Goal: Task Accomplishment & Management: Use online tool/utility

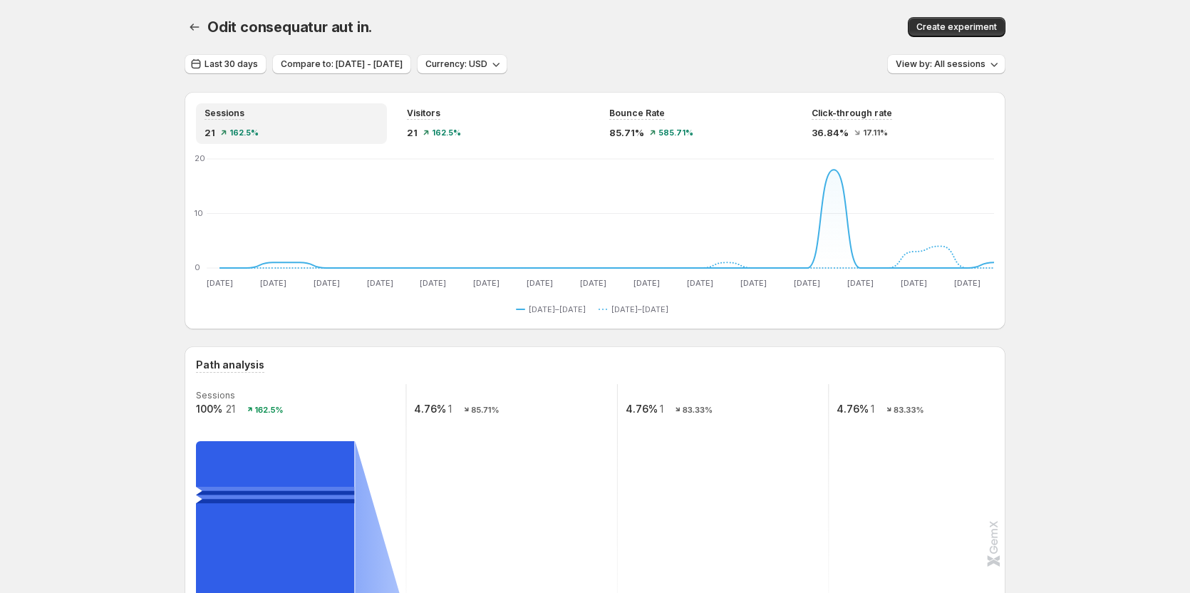
scroll to position [428, 0]
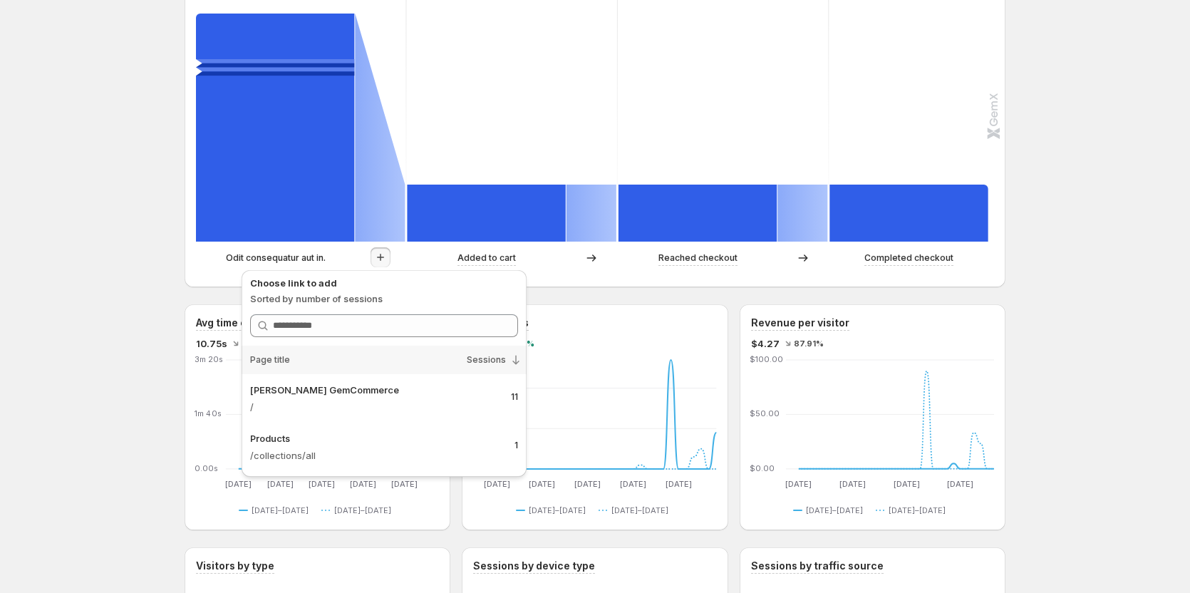
drag, startPoint x: 98, startPoint y: 296, endPoint x: 118, endPoint y: 301, distance: 19.9
click at [118, 301] on div "Odit consequatur aut in.. This page is ready Odit consequatur aut in. Create ex…" at bounding box center [595, 473] width 1190 height 1802
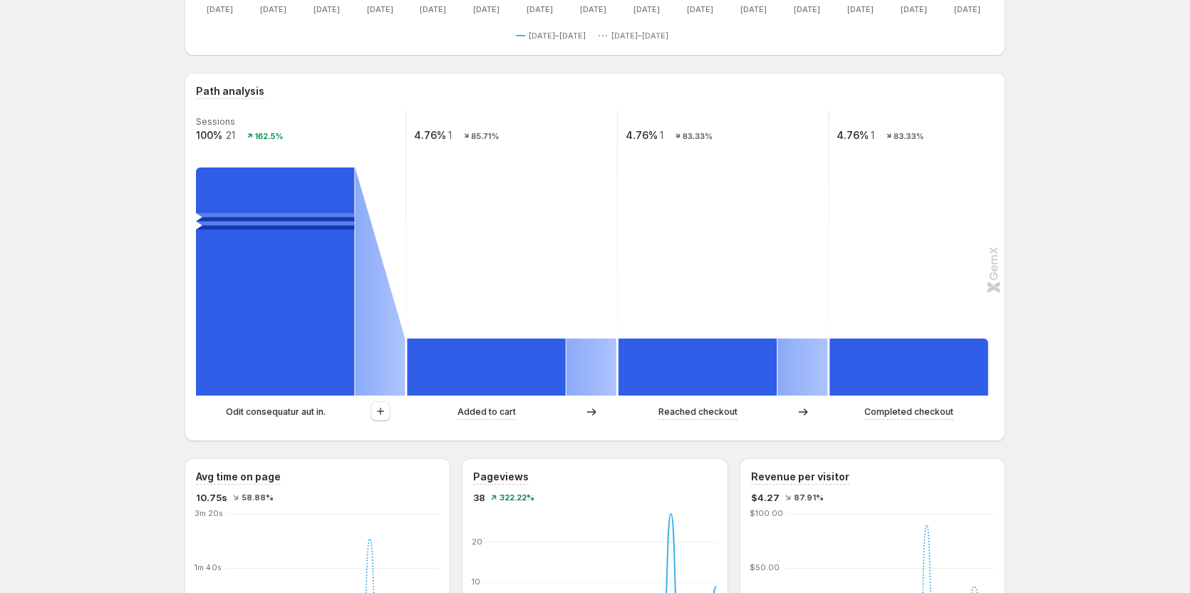
scroll to position [285, 0]
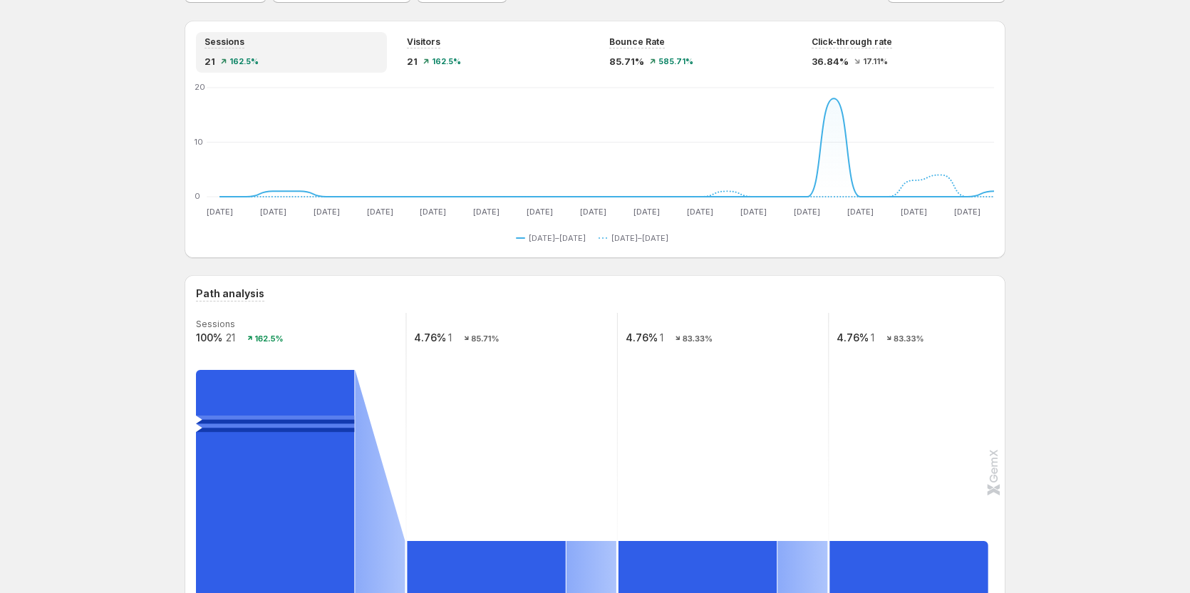
scroll to position [0, 0]
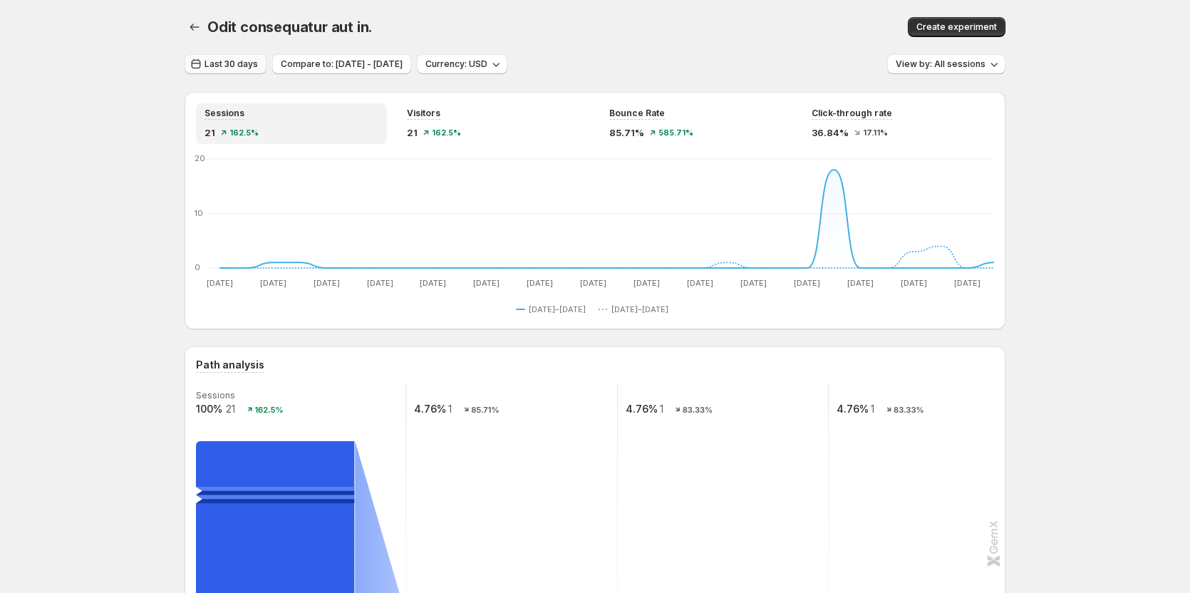
click at [245, 58] on button "Last 30 days" at bounding box center [226, 64] width 82 height 20
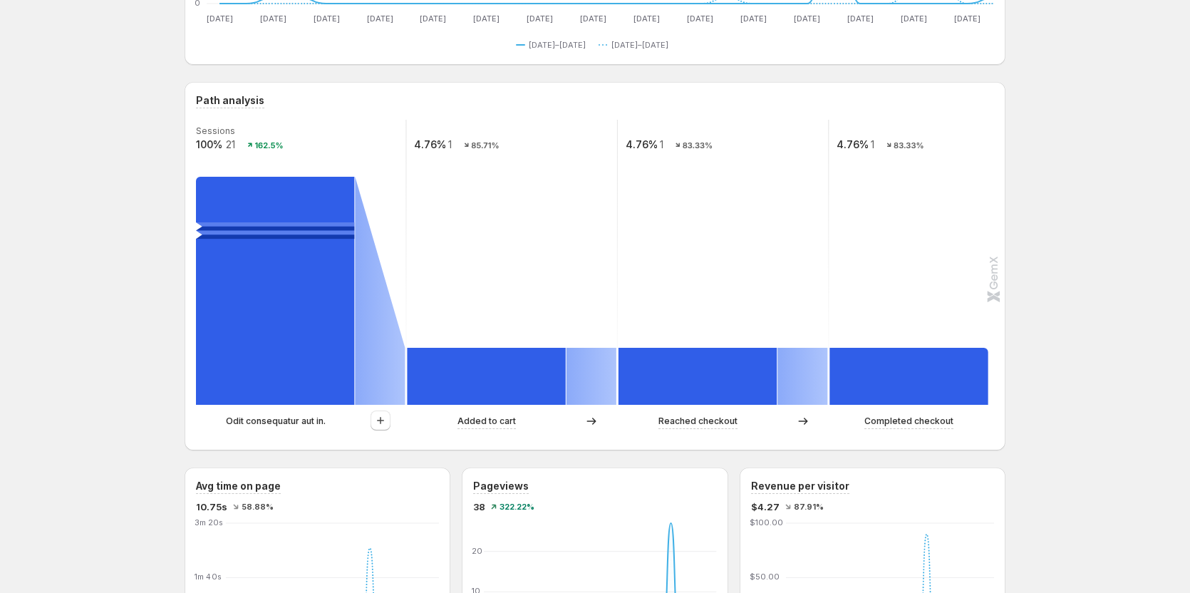
scroll to position [285, 0]
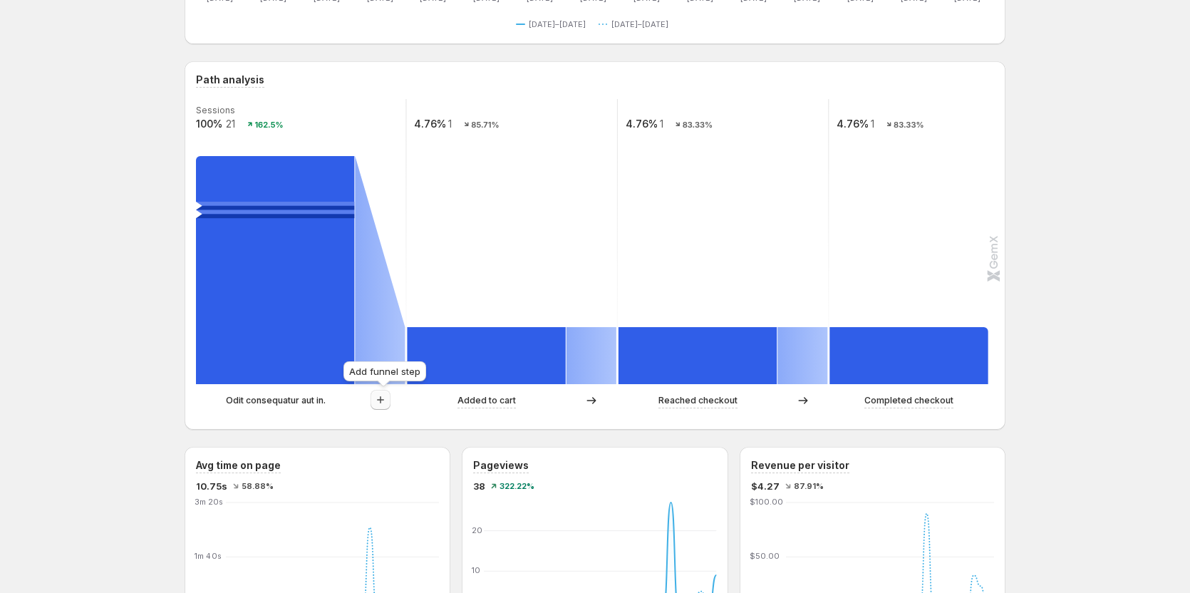
click at [381, 394] on icon "button" at bounding box center [380, 400] width 14 height 14
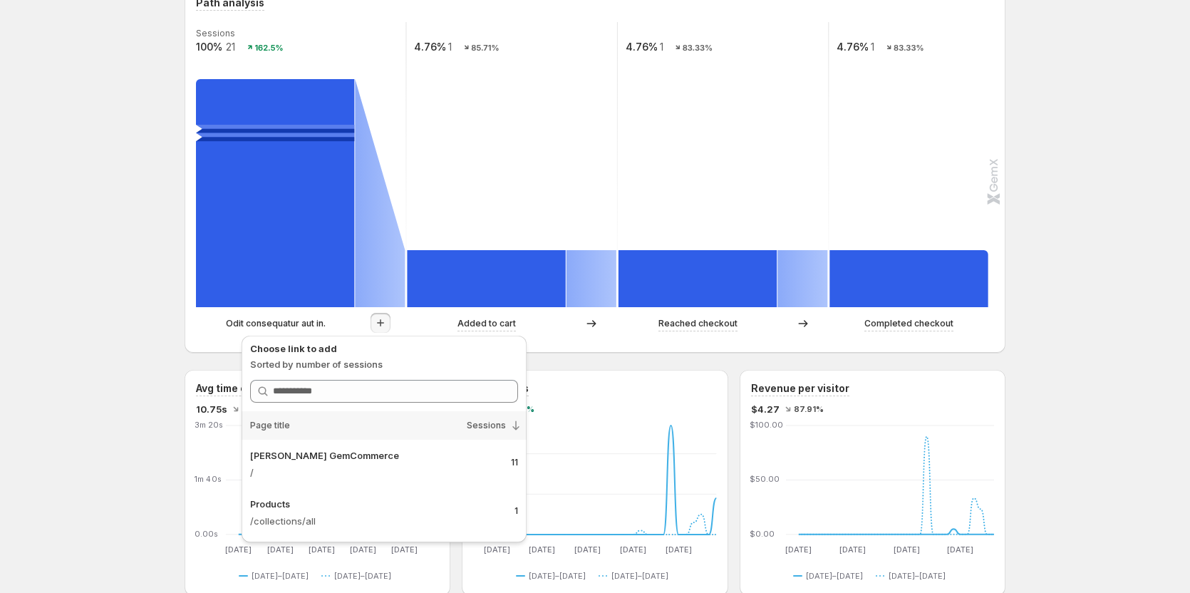
scroll to position [356, 0]
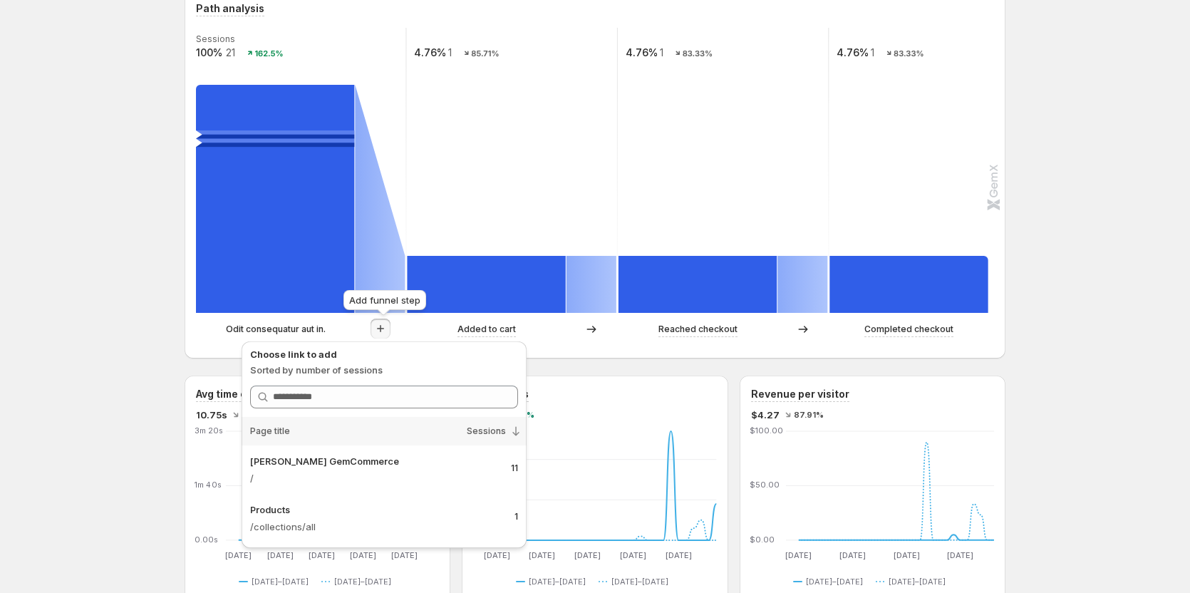
click at [384, 323] on icon "button" at bounding box center [380, 328] width 14 height 14
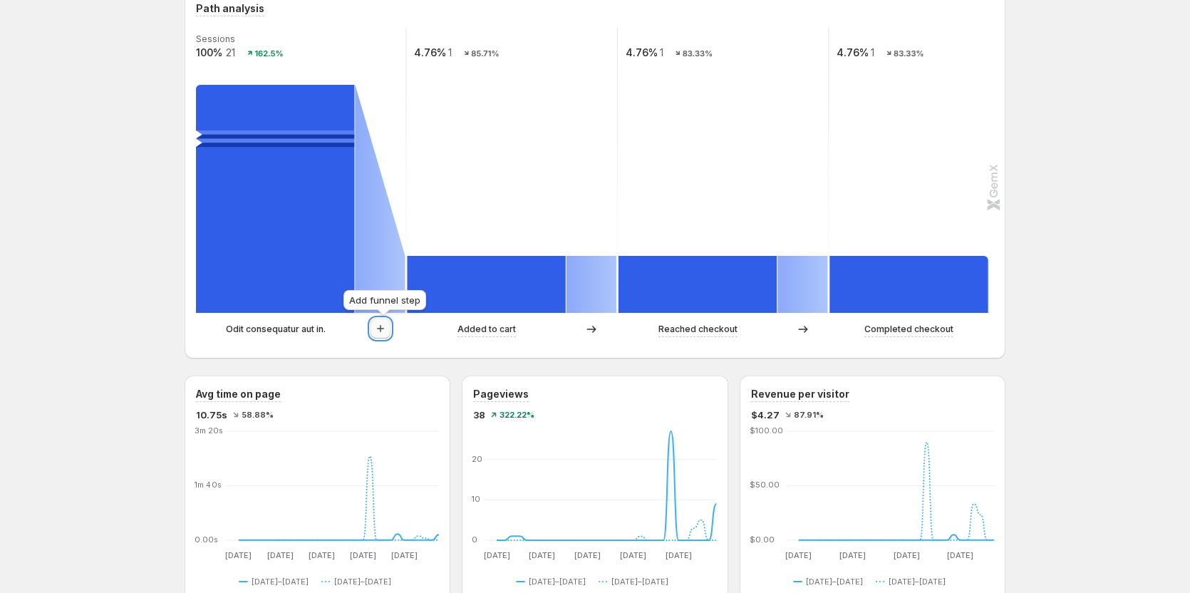
click at [386, 336] on button "button" at bounding box center [381, 328] width 20 height 20
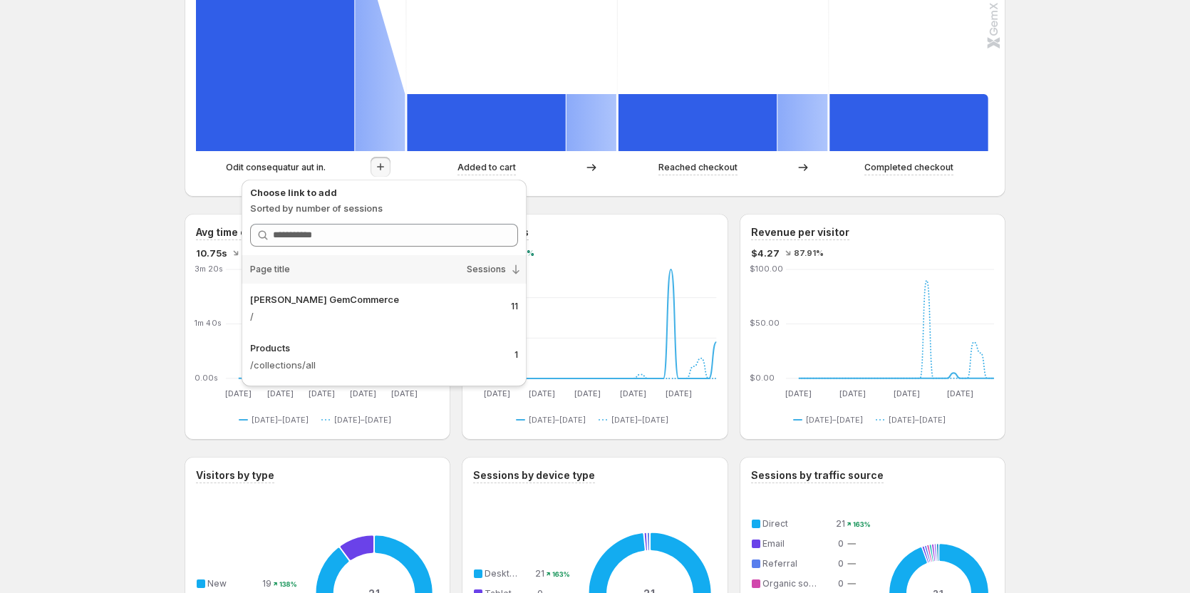
scroll to position [499, 0]
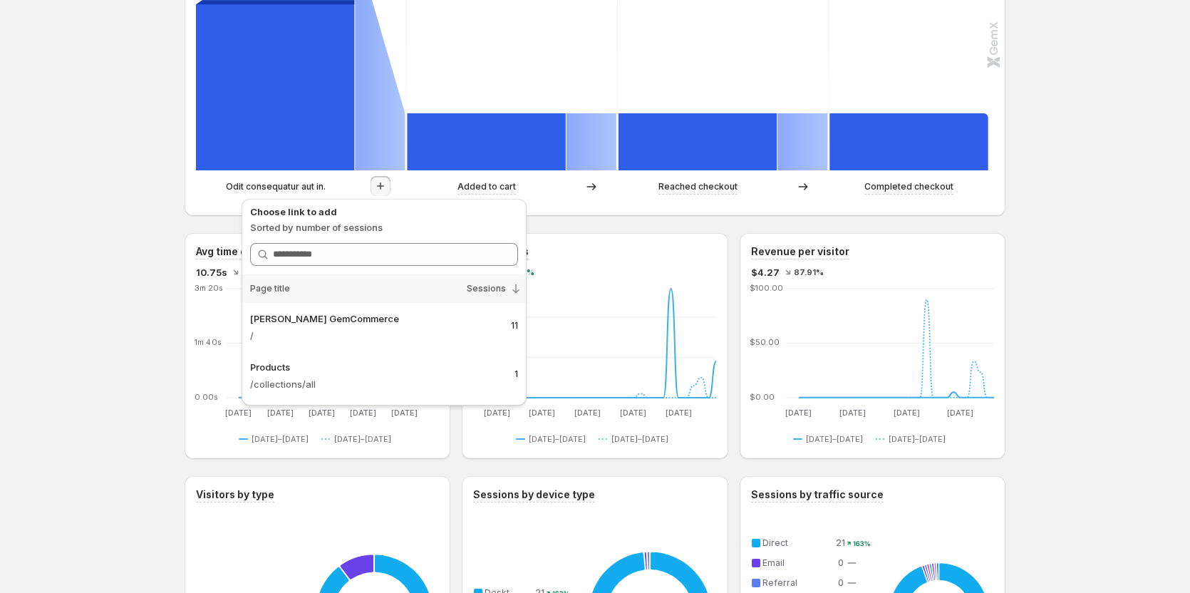
click at [115, 127] on div "Odit consequatur aut in.. This page is ready Odit consequatur aut in. Create ex…" at bounding box center [595, 402] width 1190 height 1802
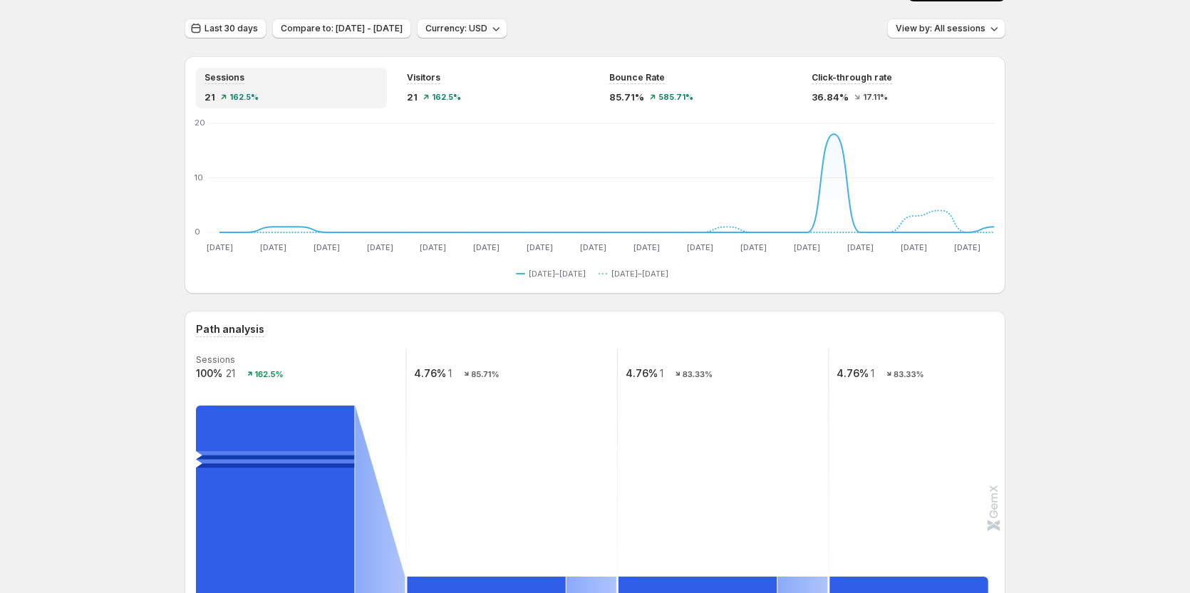
scroll to position [0, 0]
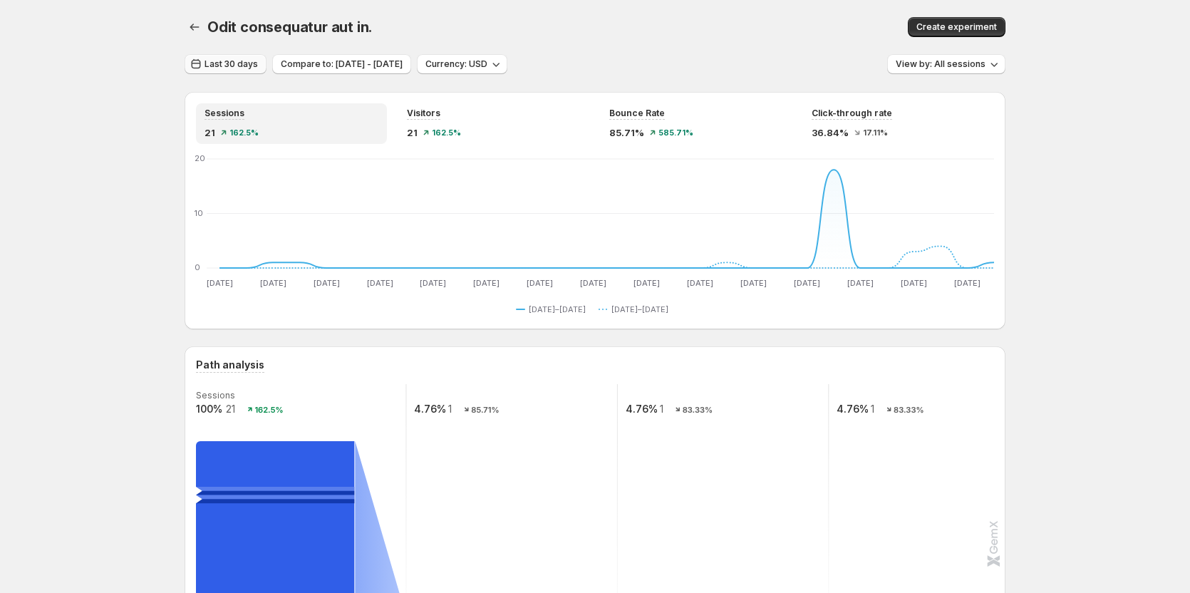
click at [232, 62] on span "Last 30 days" at bounding box center [230, 63] width 53 height 11
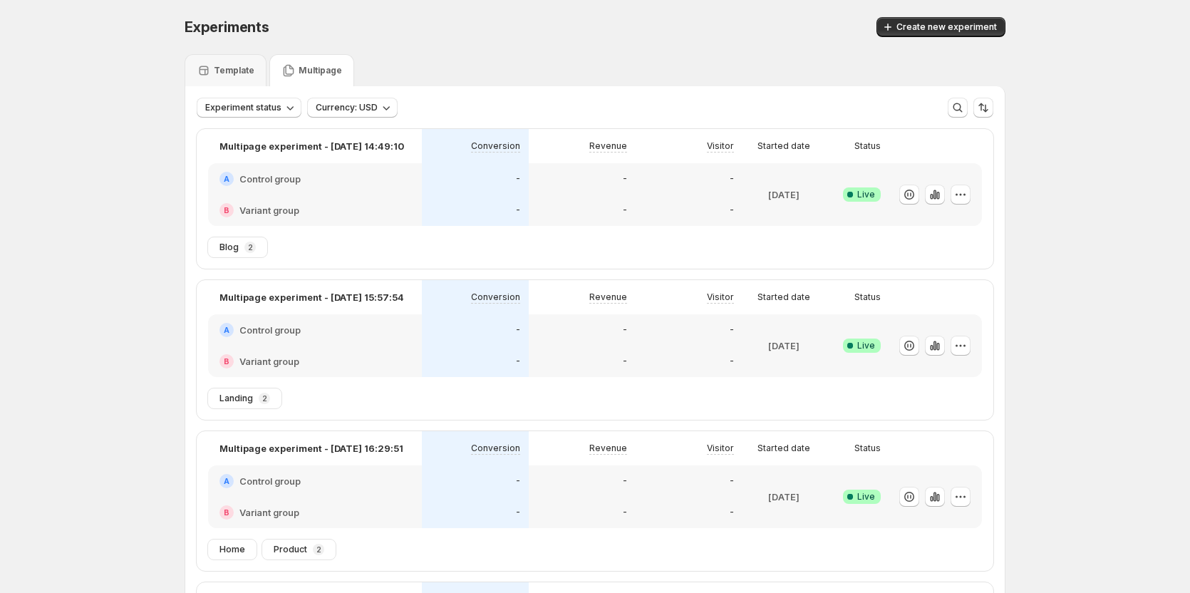
click at [301, 76] on div "Multipage" at bounding box center [311, 70] width 61 height 14
click at [958, 195] on icon "button" at bounding box center [960, 194] width 14 height 14
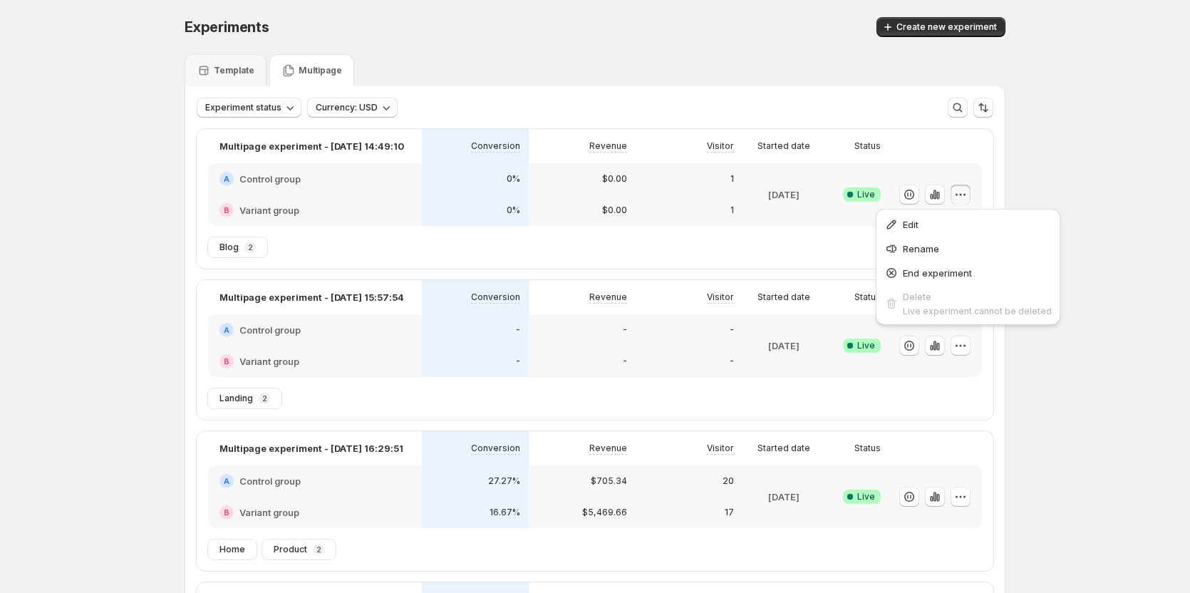
click at [1035, 450] on div "Experiments. This page is ready Experiments Create new experiment Template Mult…" at bounding box center [595, 471] width 1190 height 942
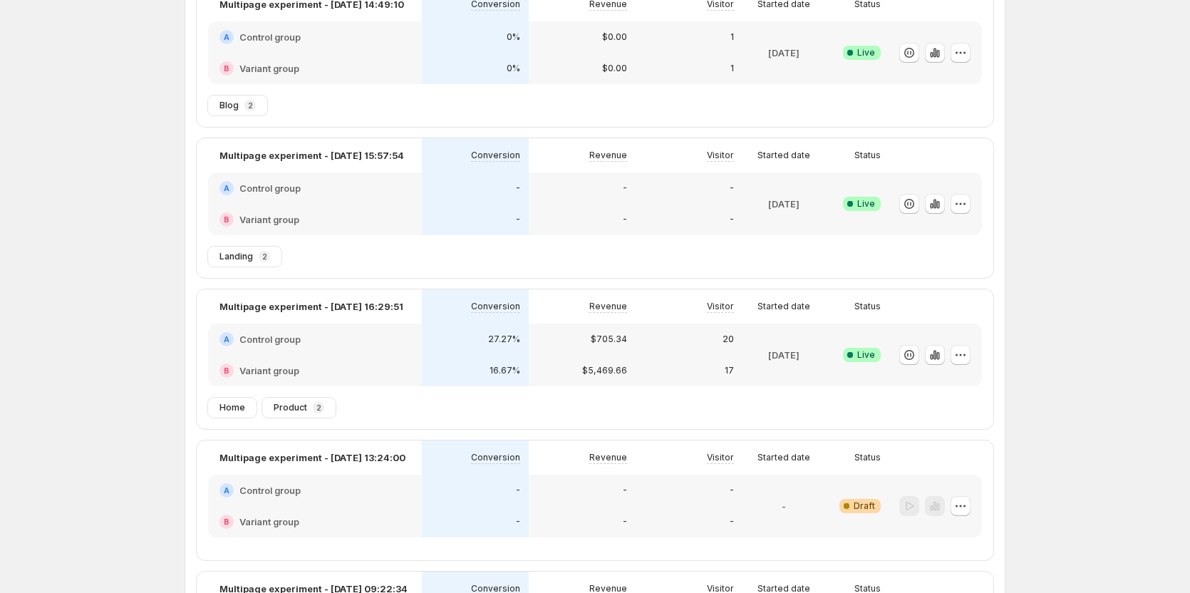
scroll to position [143, 0]
click at [968, 358] on icon "button" at bounding box center [960, 354] width 14 height 14
click at [958, 388] on span "Edit" at bounding box center [977, 384] width 149 height 14
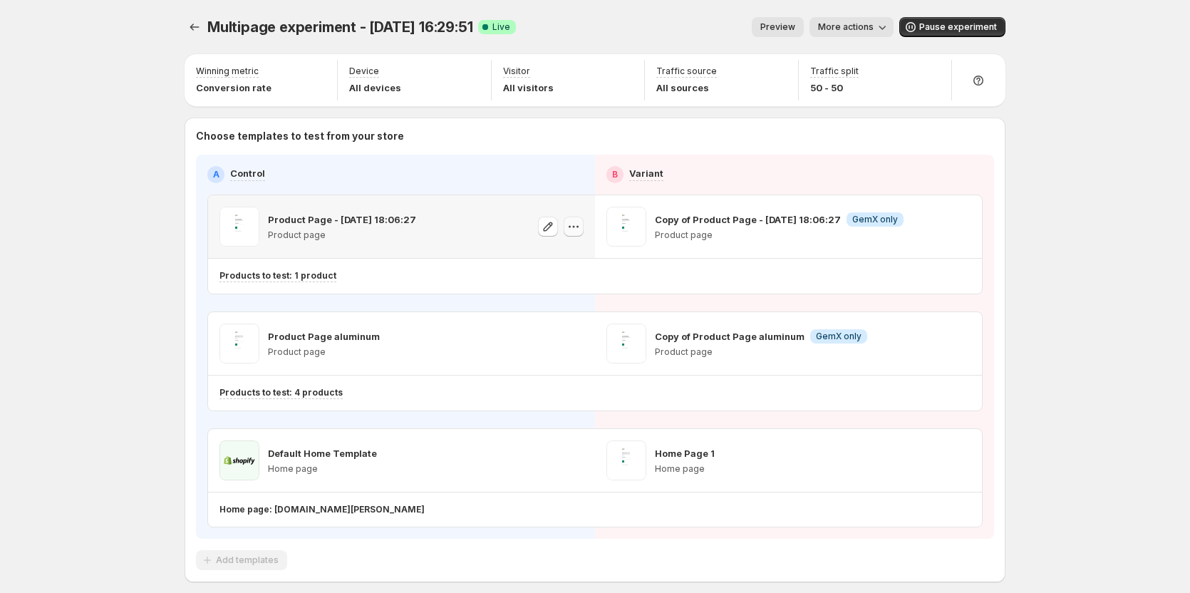
click at [581, 230] on icon "button" at bounding box center [573, 226] width 14 height 14
click at [566, 294] on div "Copy ID" at bounding box center [590, 292] width 162 height 14
click at [579, 342] on icon "button" at bounding box center [573, 343] width 14 height 14
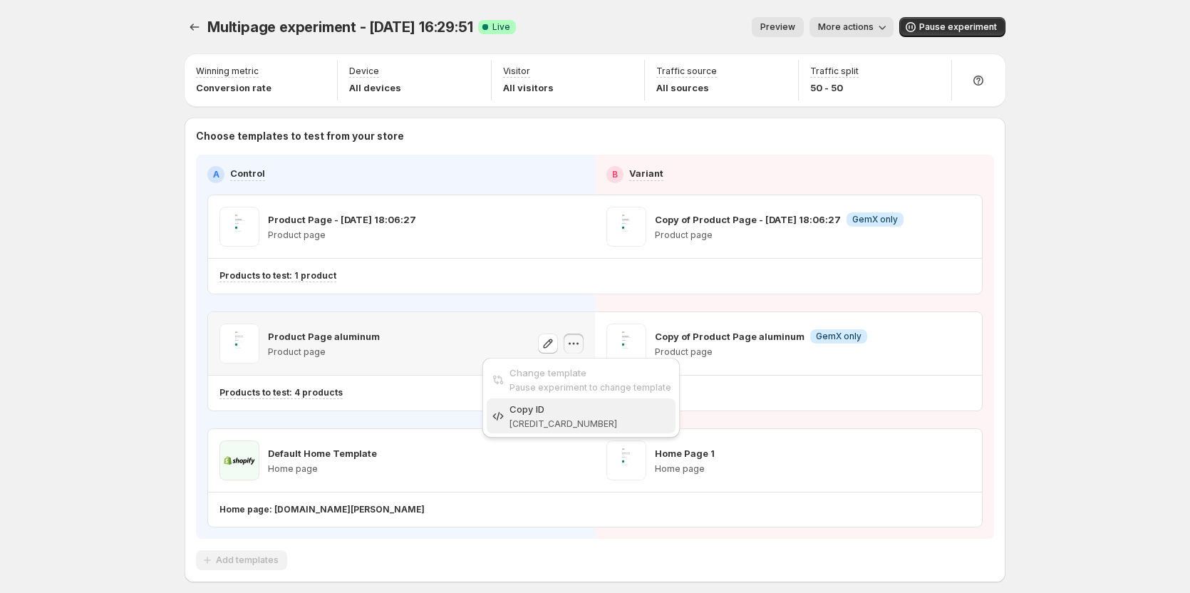
click at [566, 421] on span "583931723612422887" at bounding box center [563, 423] width 108 height 11
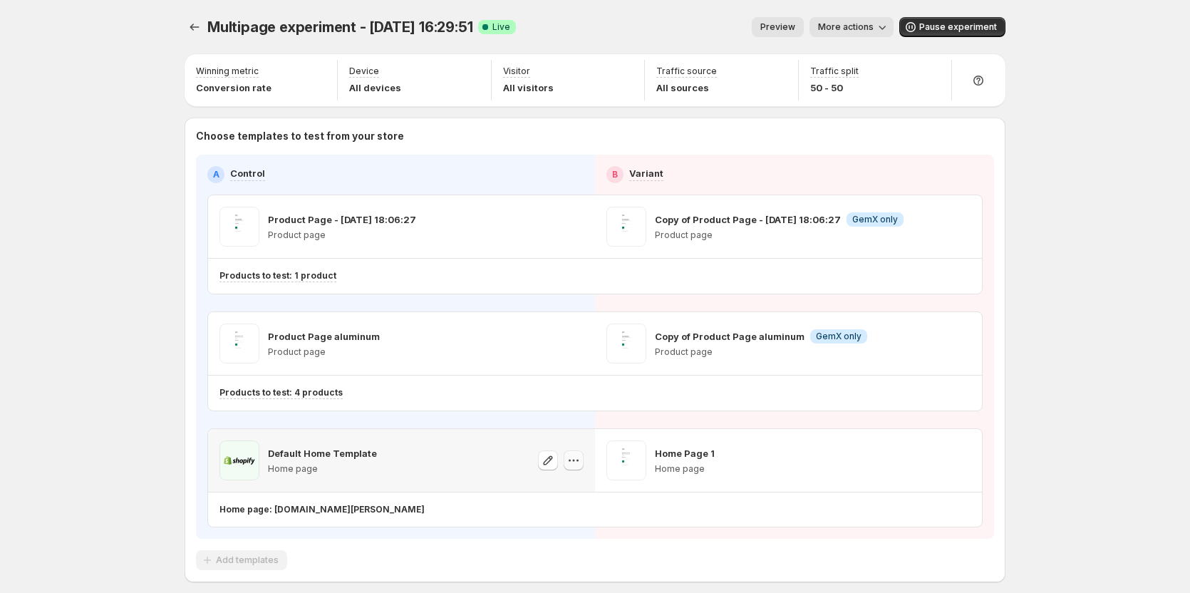
click at [578, 457] on icon "button" at bounding box center [573, 460] width 14 height 14
click at [566, 530] on div "Copy ID" at bounding box center [590, 526] width 162 height 14
click at [197, 29] on icon "Experiments" at bounding box center [194, 27] width 14 height 14
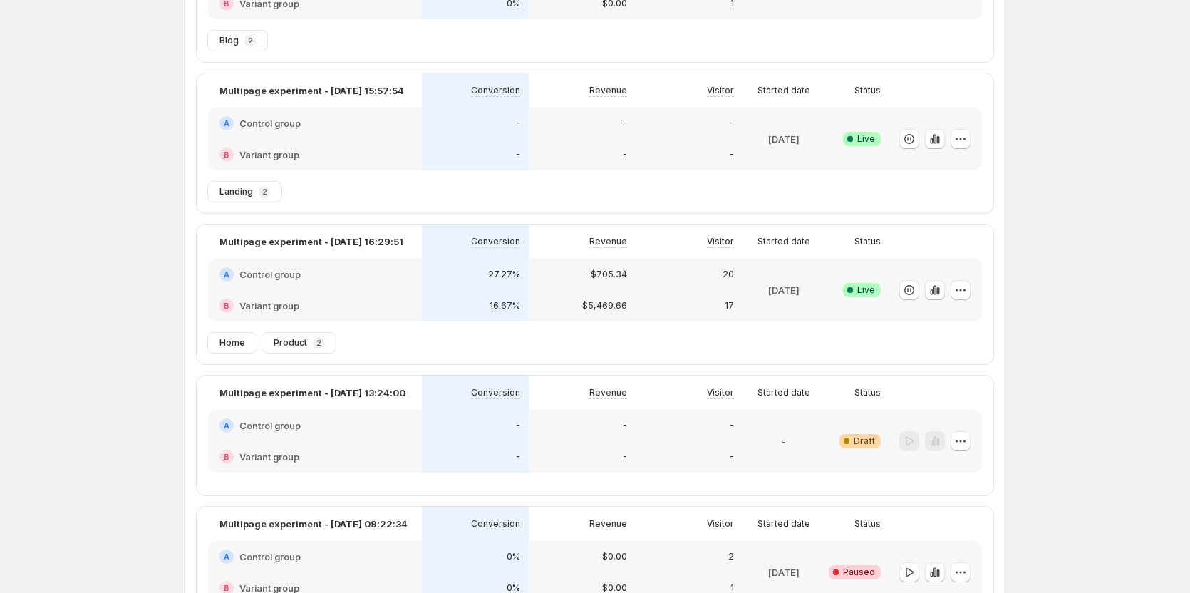
scroll to position [214, 0]
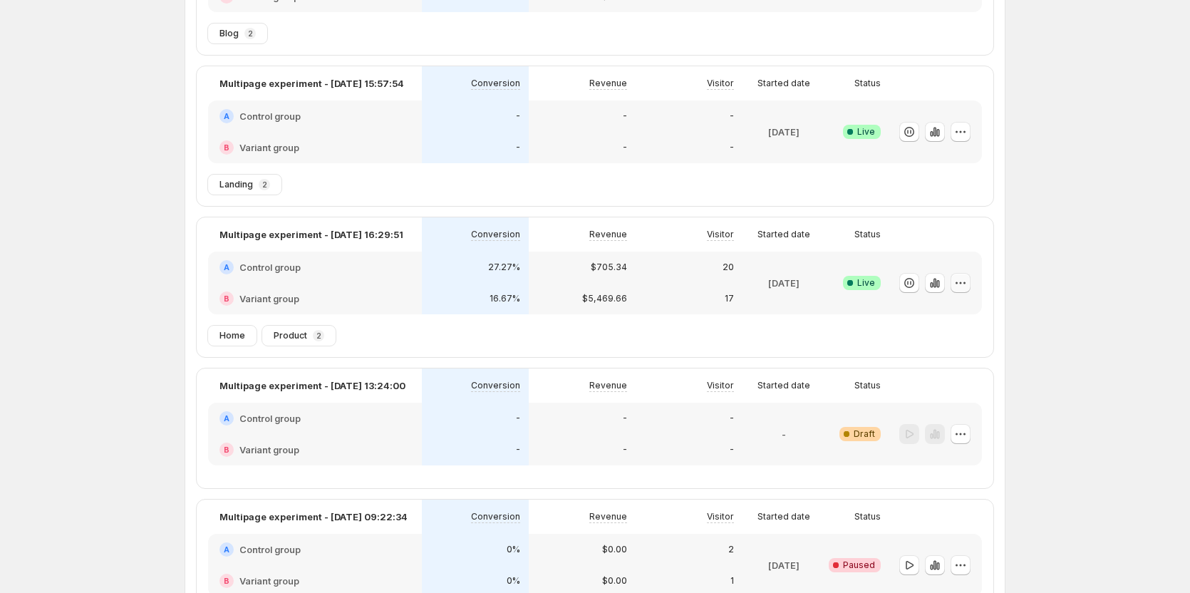
click at [964, 291] on button "button" at bounding box center [961, 283] width 20 height 20
drag, startPoint x: 949, startPoint y: 311, endPoint x: 943, endPoint y: 331, distance: 20.3
click at [943, 331] on ul "Edit Rename End experiment Delete Live experiment cannot be deleted" at bounding box center [968, 355] width 176 height 108
click at [941, 289] on icon "button" at bounding box center [935, 283] width 14 height 14
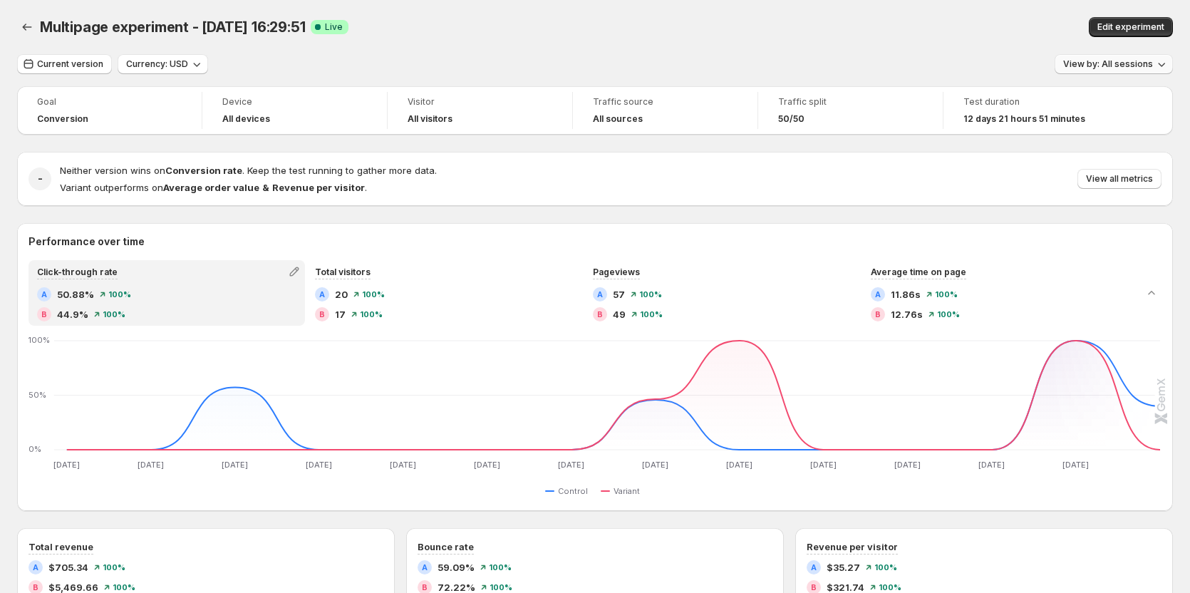
click at [1082, 66] on span "View by: All sessions" at bounding box center [1108, 63] width 90 height 11
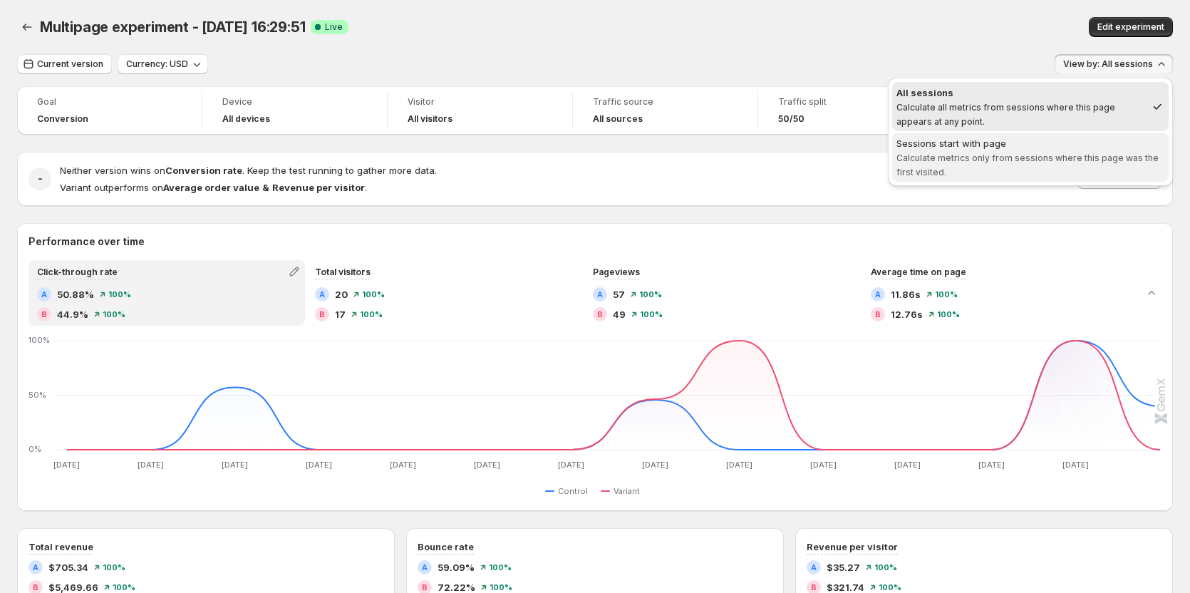
click at [991, 172] on span "Sessions start with page Calculate metrics only from sessions where this page w…" at bounding box center [1030, 157] width 268 height 43
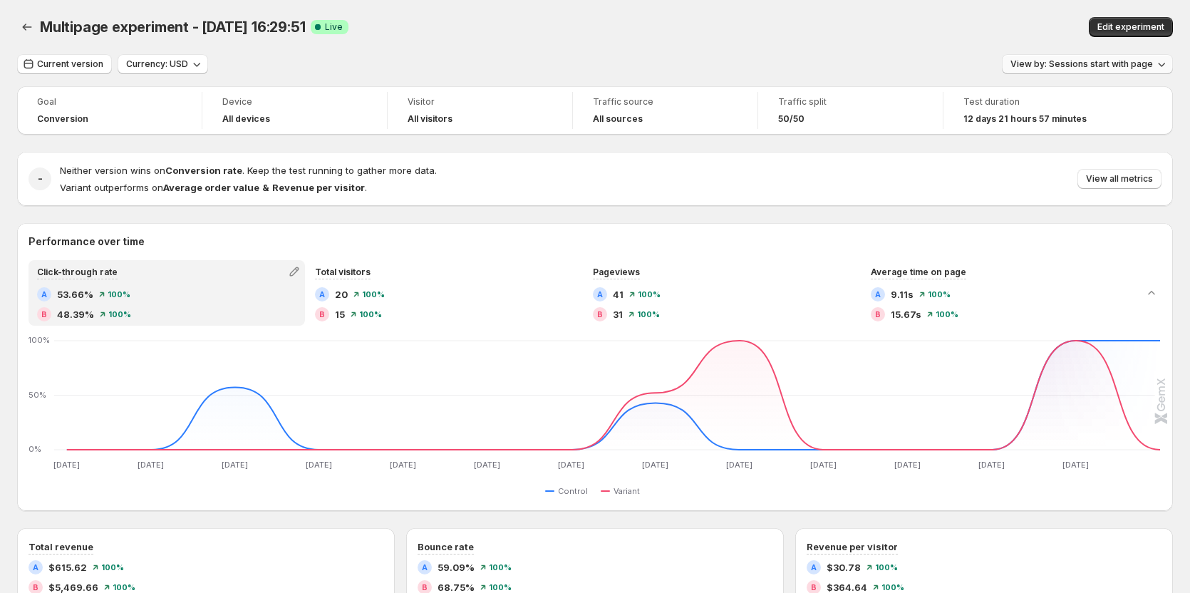
click at [1054, 64] on span "View by: Sessions start with page" at bounding box center [1081, 63] width 143 height 11
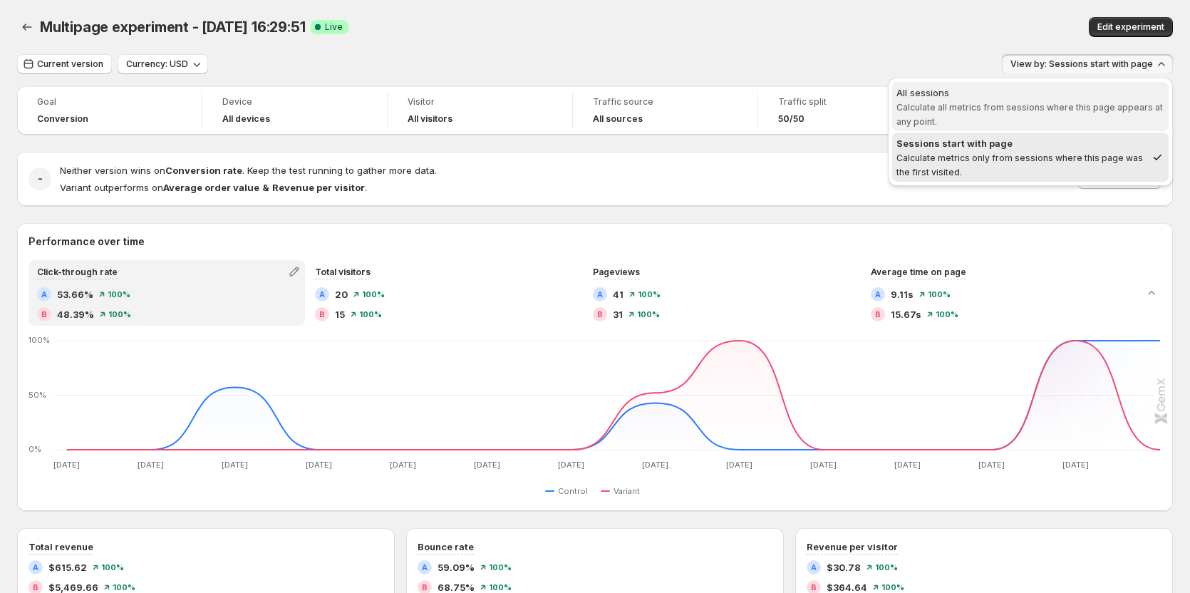
click at [1025, 120] on span "All sessions Calculate all metrics from sessions where this page appears at any…" at bounding box center [1030, 107] width 268 height 43
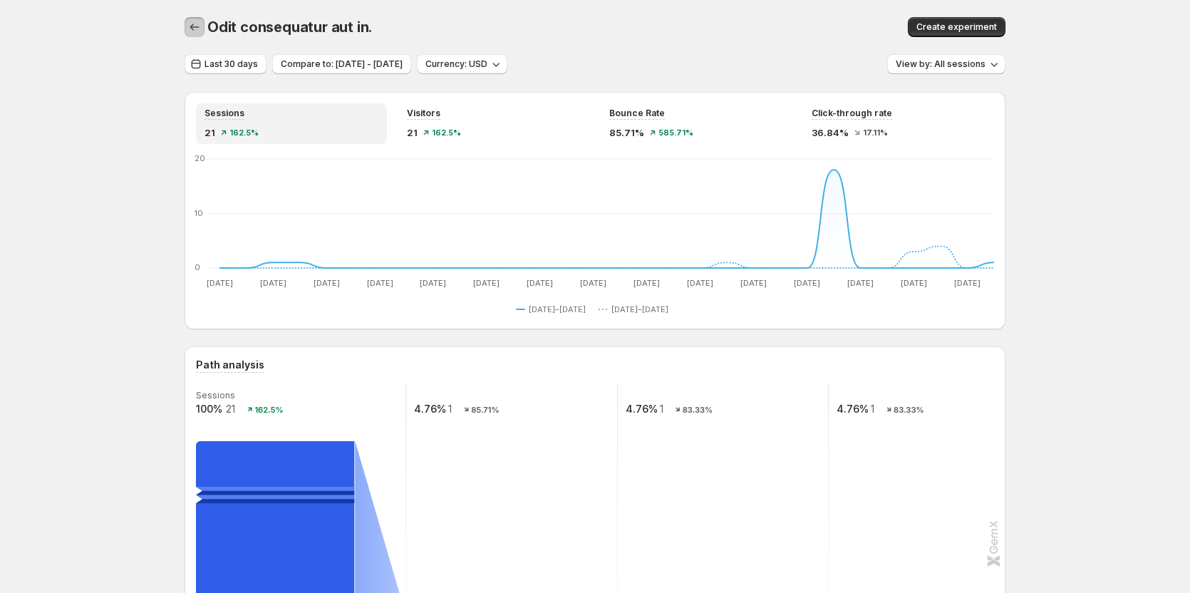
click at [196, 26] on icon "button" at bounding box center [194, 27] width 9 height 7
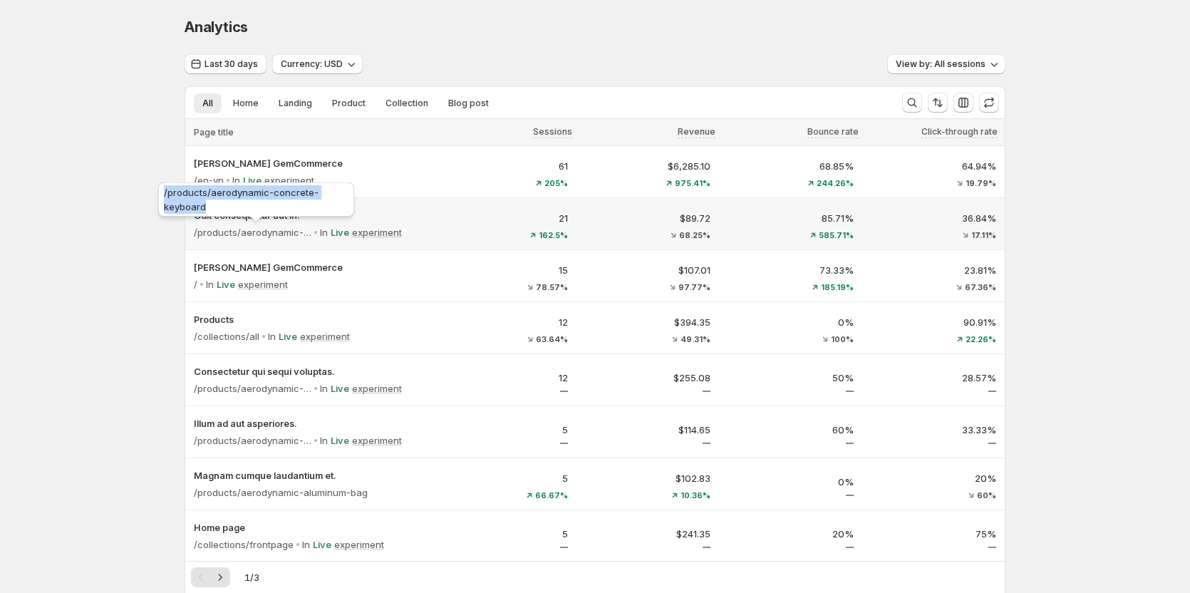
copy span "/products/aerodynamic-concrete-keyboard"
drag, startPoint x: 244, startPoint y: 204, endPoint x: 164, endPoint y: 195, distance: 81.0
click at [164, 195] on div "/products/aerodynamic-concrete-keyboard" at bounding box center [256, 203] width 202 height 46
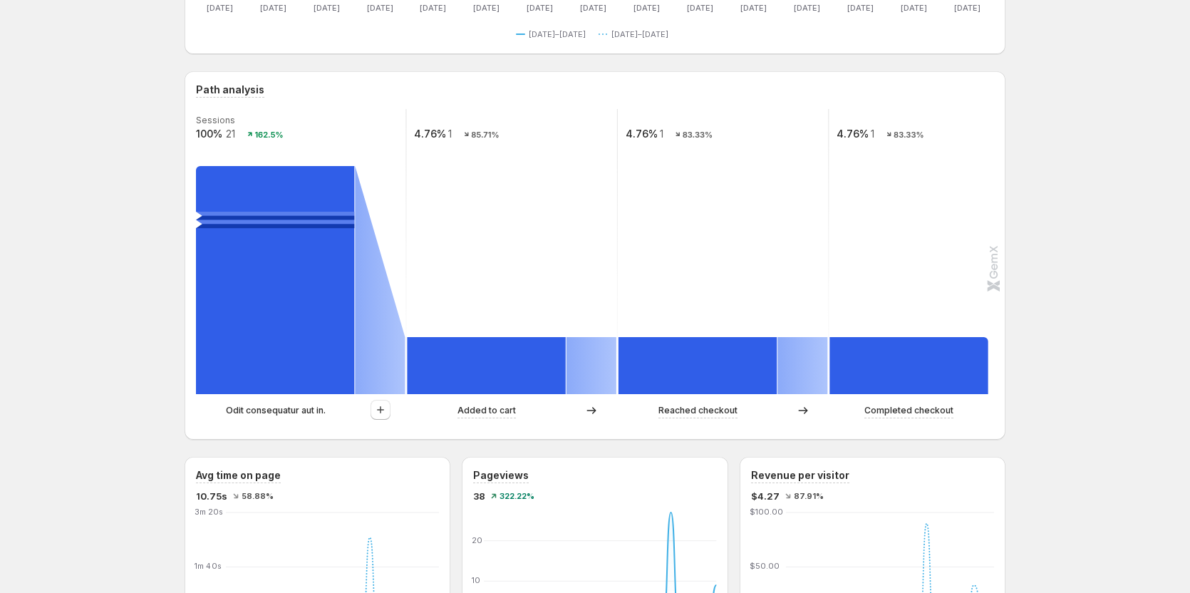
scroll to position [285, 0]
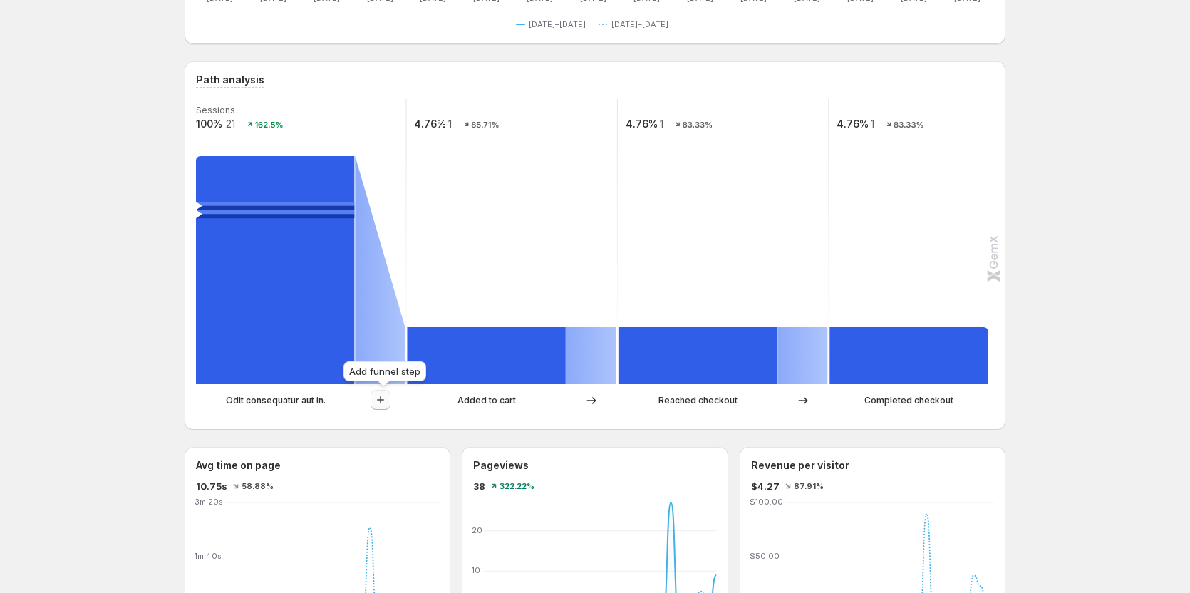
click at [380, 402] on icon "button" at bounding box center [380, 400] width 14 height 14
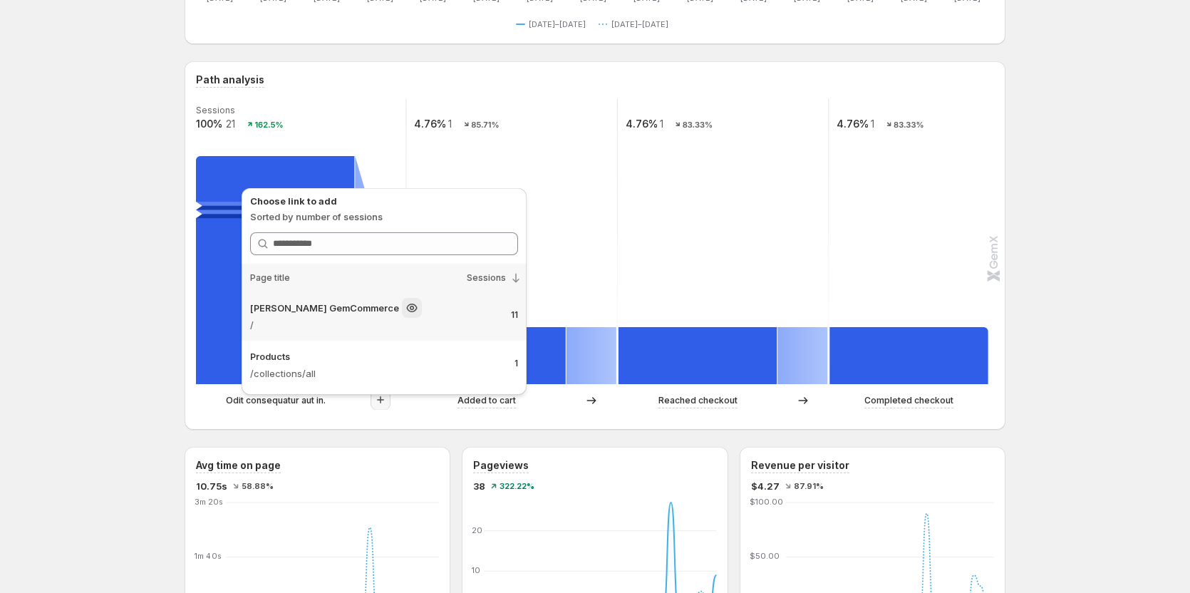
click at [396, 329] on p "/" at bounding box center [374, 325] width 249 height 14
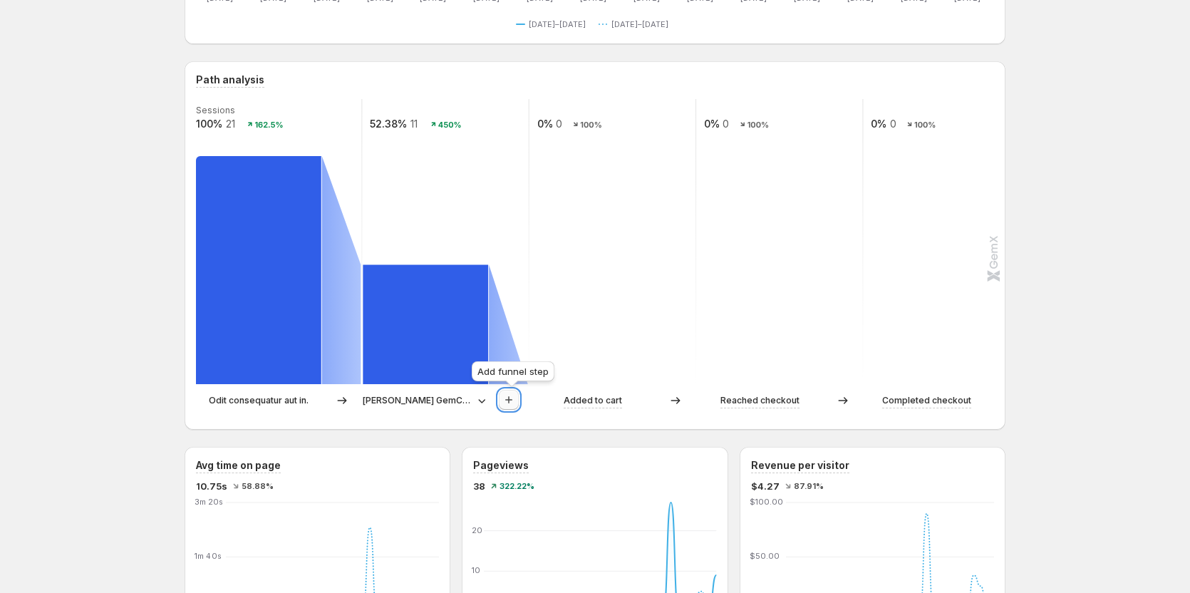
click at [507, 402] on icon "button" at bounding box center [509, 400] width 14 height 14
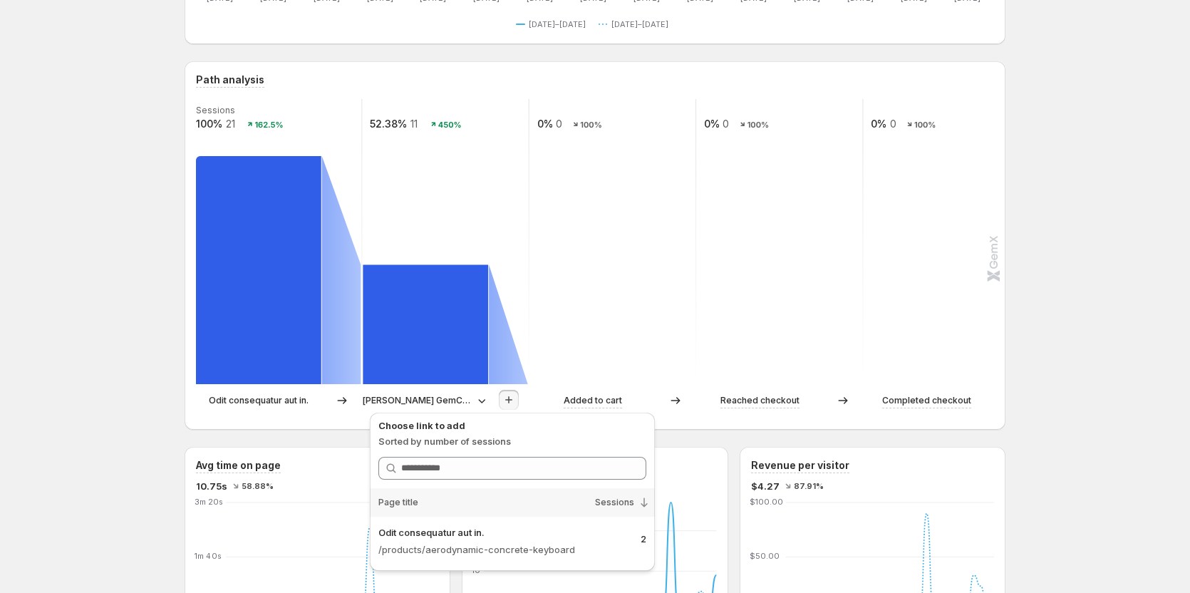
click at [442, 397] on p "[PERSON_NAME] GemCommerce" at bounding box center [417, 400] width 109 height 14
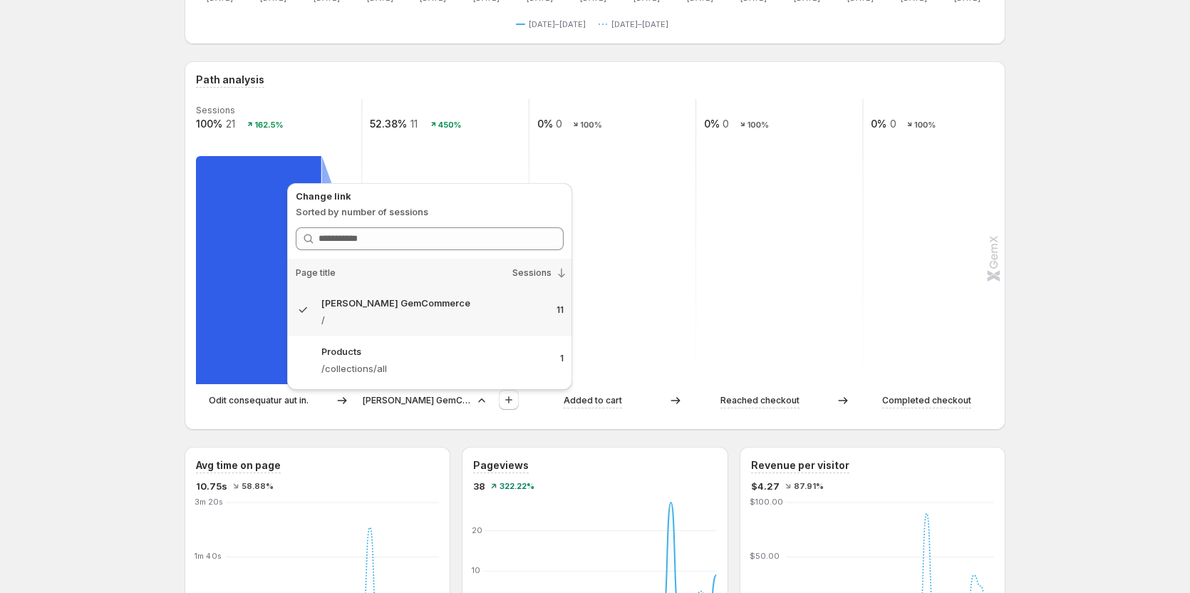
click at [442, 397] on p "[PERSON_NAME] GemCommerce" at bounding box center [417, 400] width 109 height 14
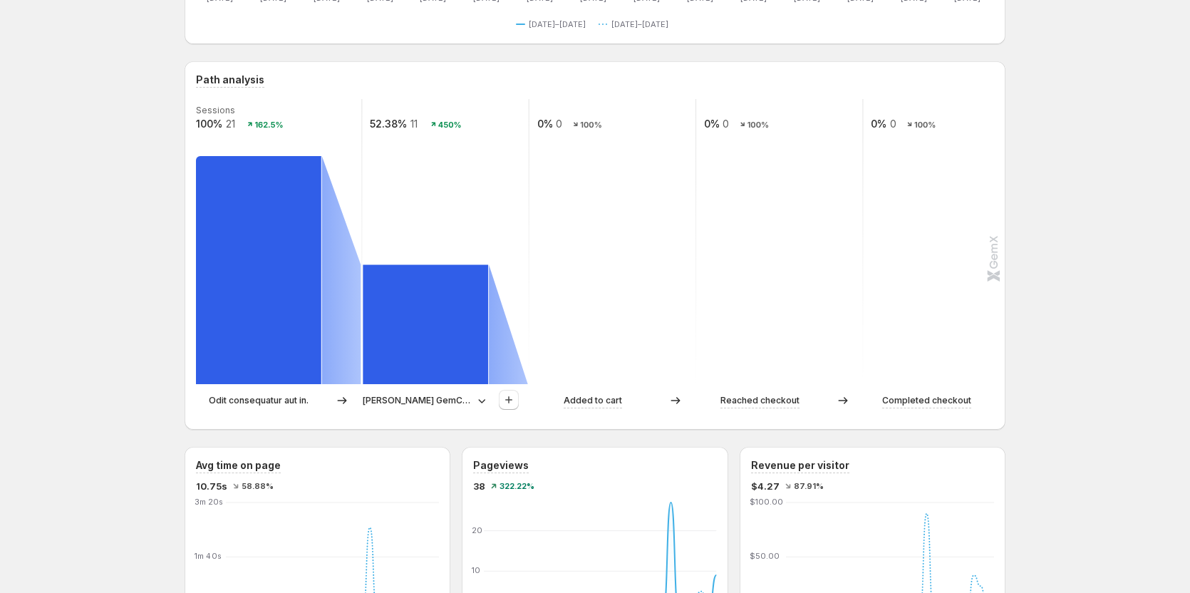
click at [451, 403] on p "[PERSON_NAME] GemCommerce" at bounding box center [417, 400] width 109 height 14
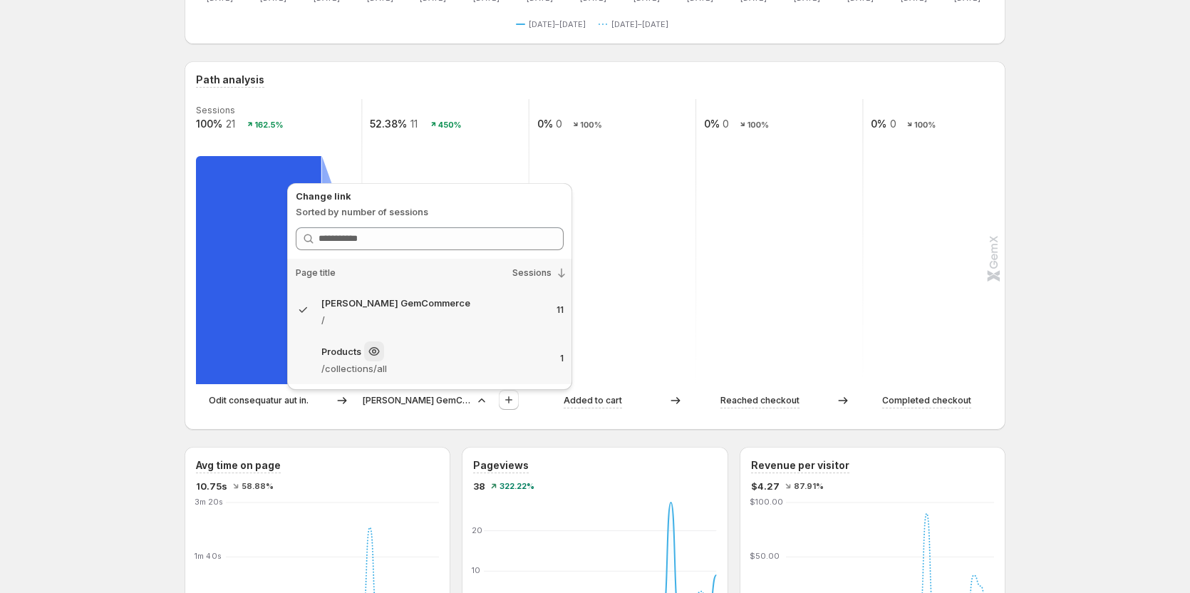
click at [442, 363] on p "/collections/all" at bounding box center [434, 368] width 227 height 14
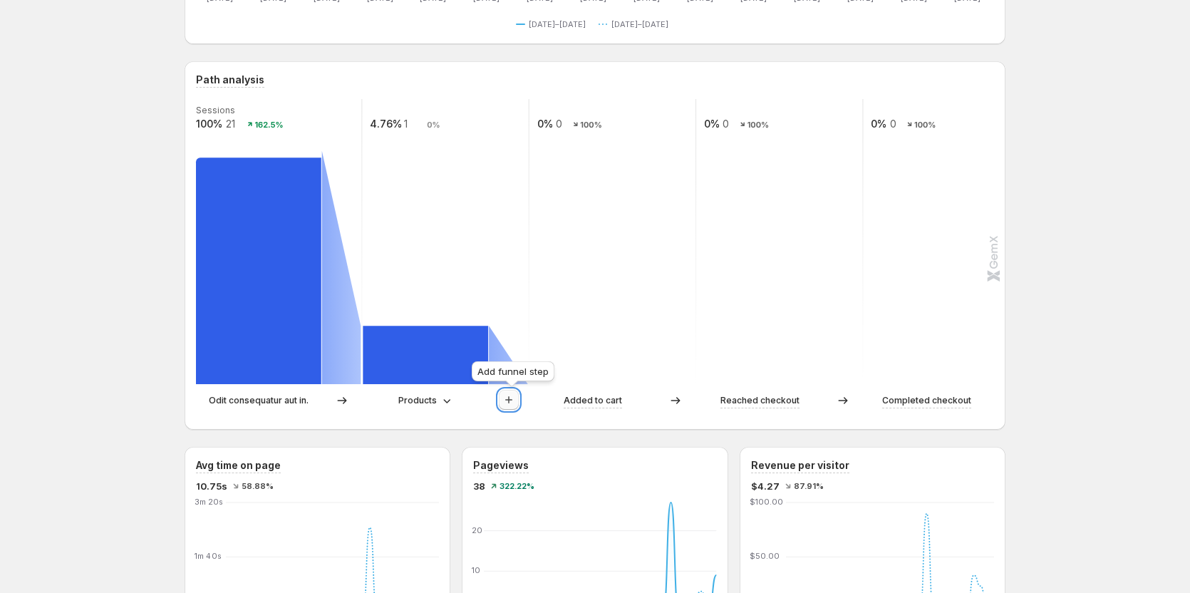
click at [518, 407] on button "button" at bounding box center [509, 400] width 20 height 20
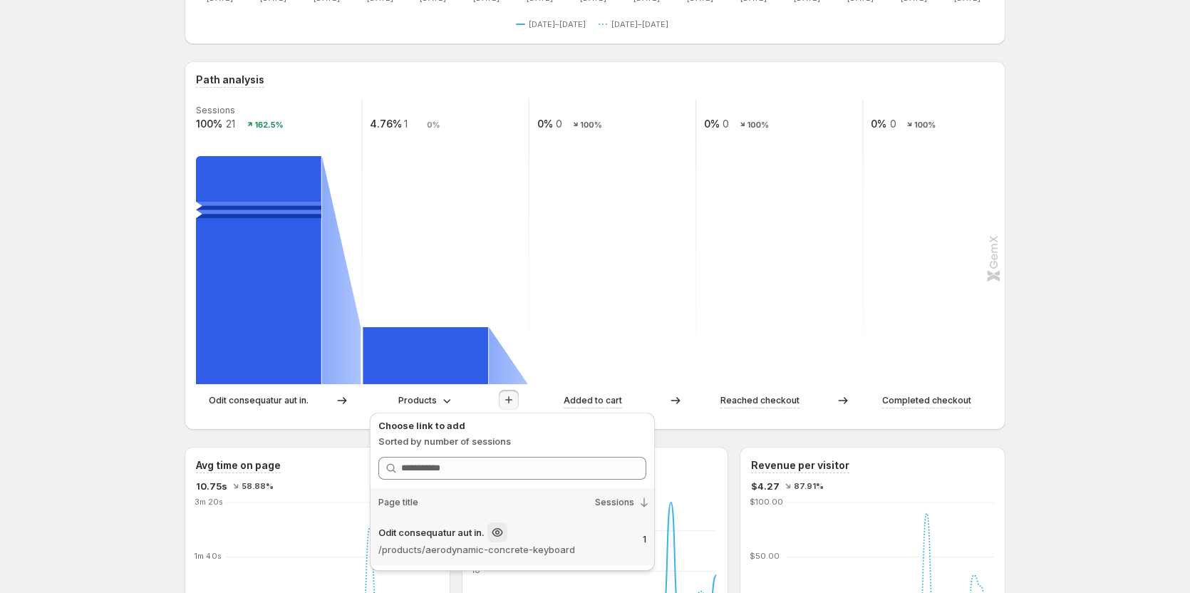
click at [470, 534] on p "Odit consequatur aut in." at bounding box center [431, 532] width 106 height 14
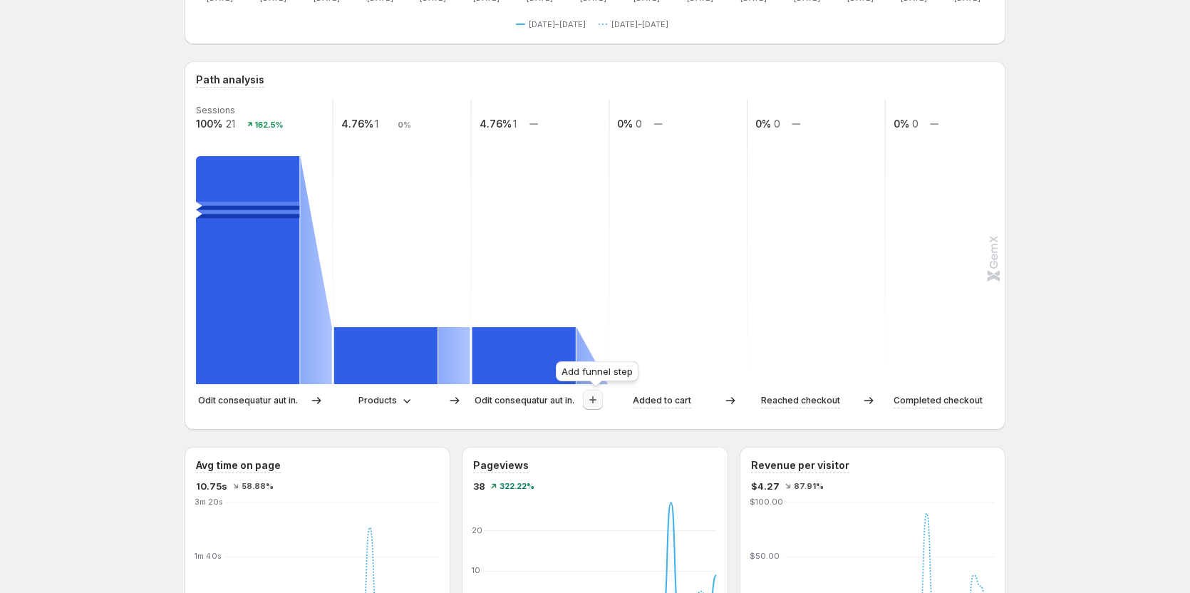
click at [603, 399] on button "button" at bounding box center [593, 400] width 20 height 20
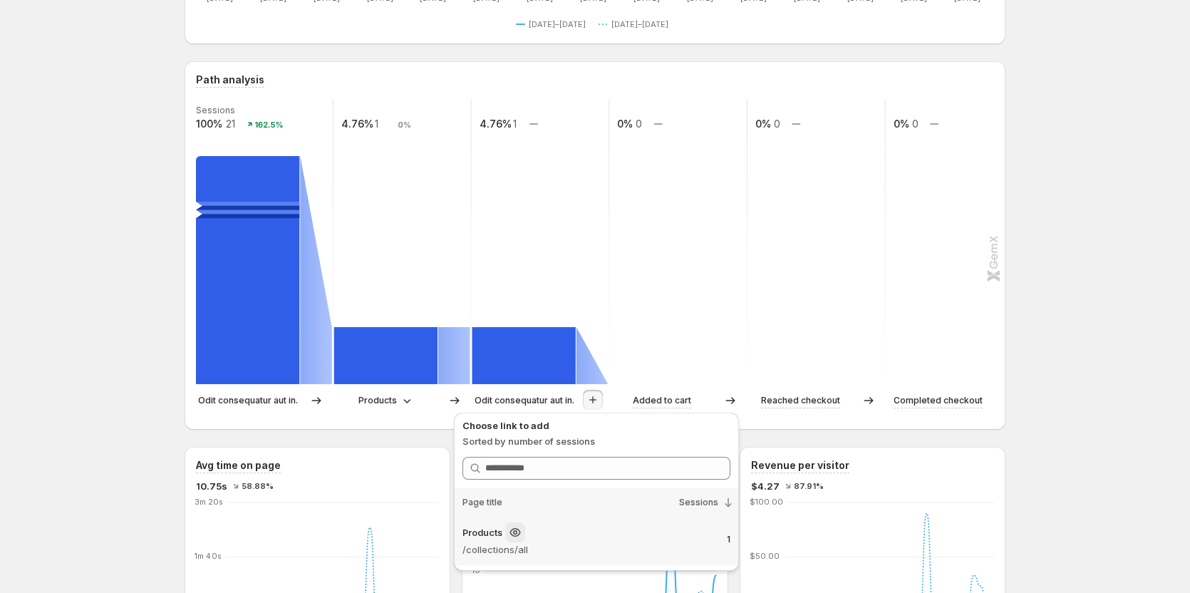
click at [562, 539] on div "Products" at bounding box center [588, 532] width 253 height 20
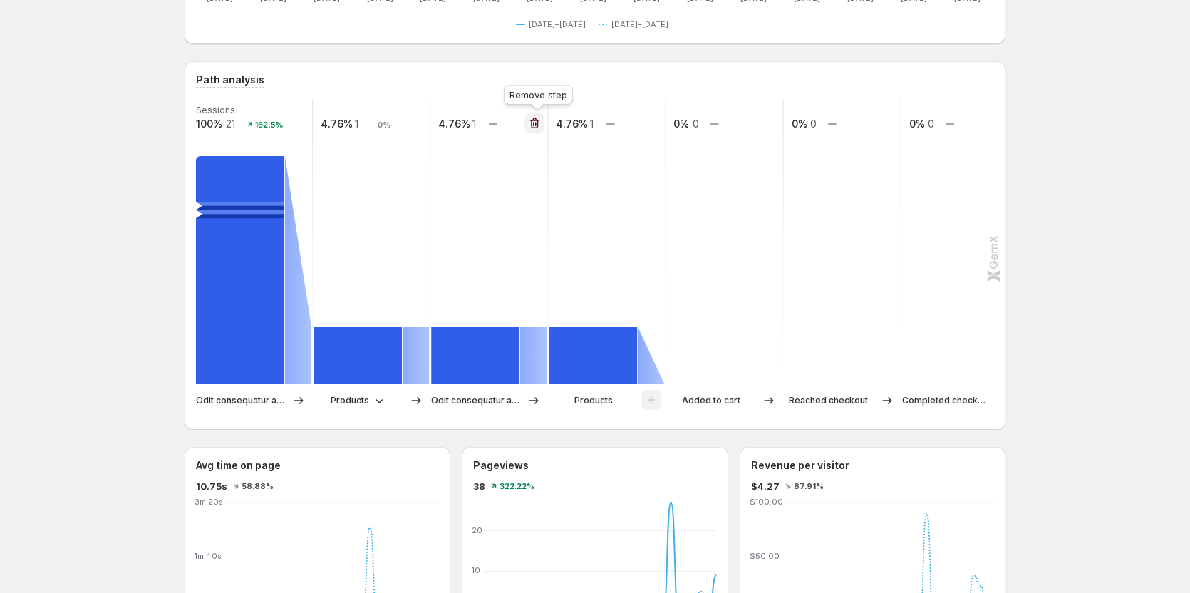
click at [537, 122] on icon "button" at bounding box center [534, 123] width 14 height 14
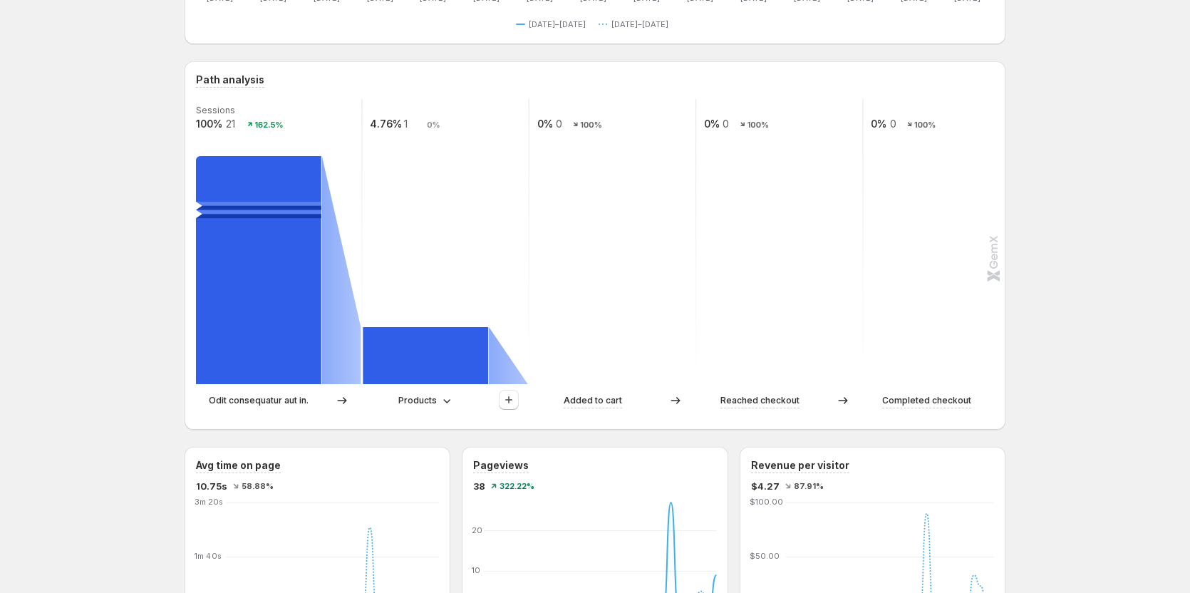
click at [433, 402] on p "Products" at bounding box center [417, 400] width 38 height 14
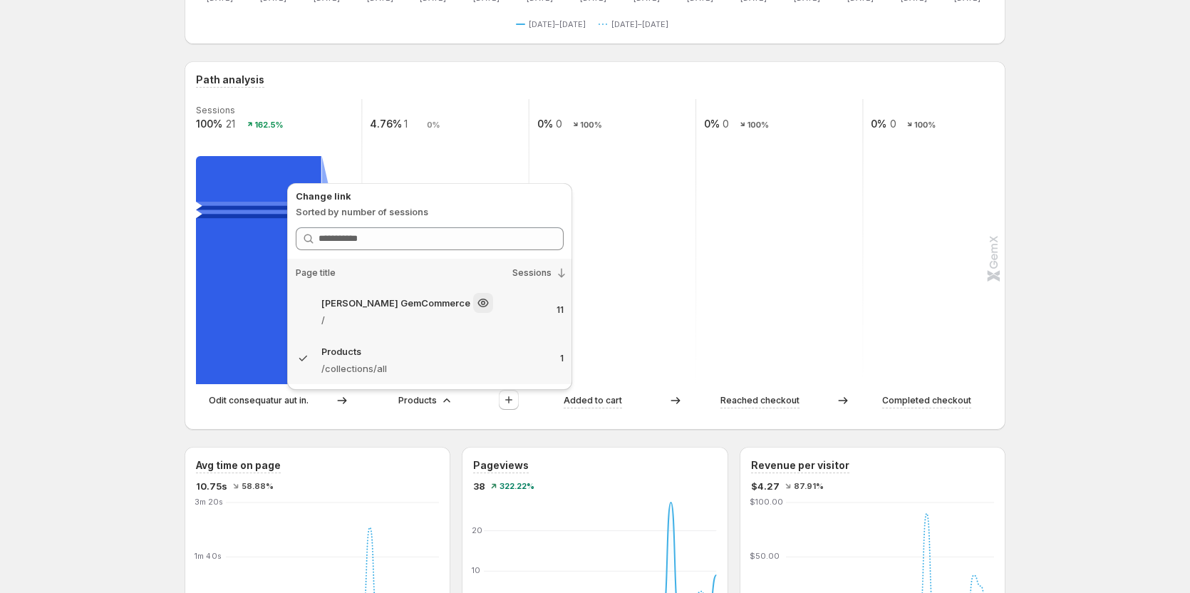
click at [457, 316] on p "/" at bounding box center [433, 320] width 224 height 14
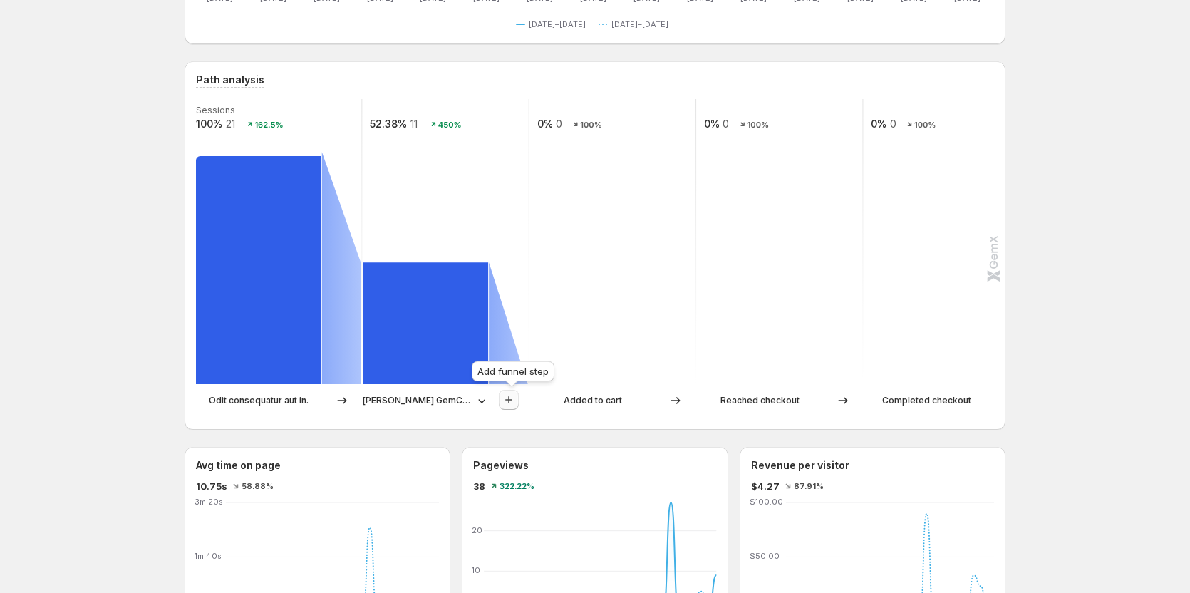
click at [516, 395] on icon "button" at bounding box center [509, 400] width 14 height 14
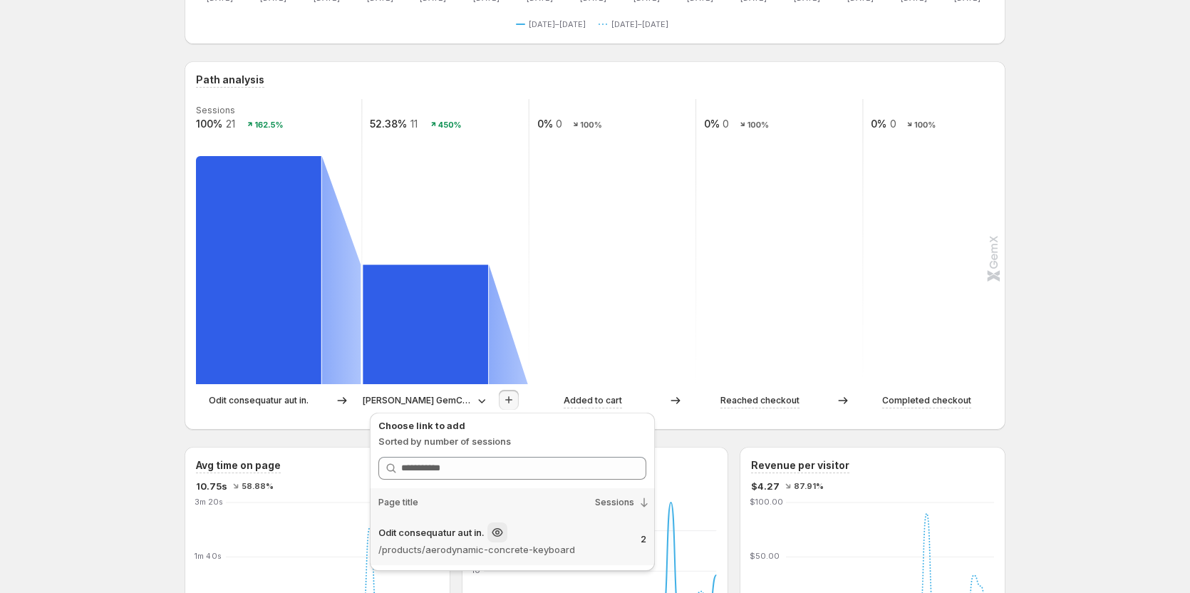
click at [614, 538] on div "Odit consequatur aut in." at bounding box center [503, 532] width 251 height 20
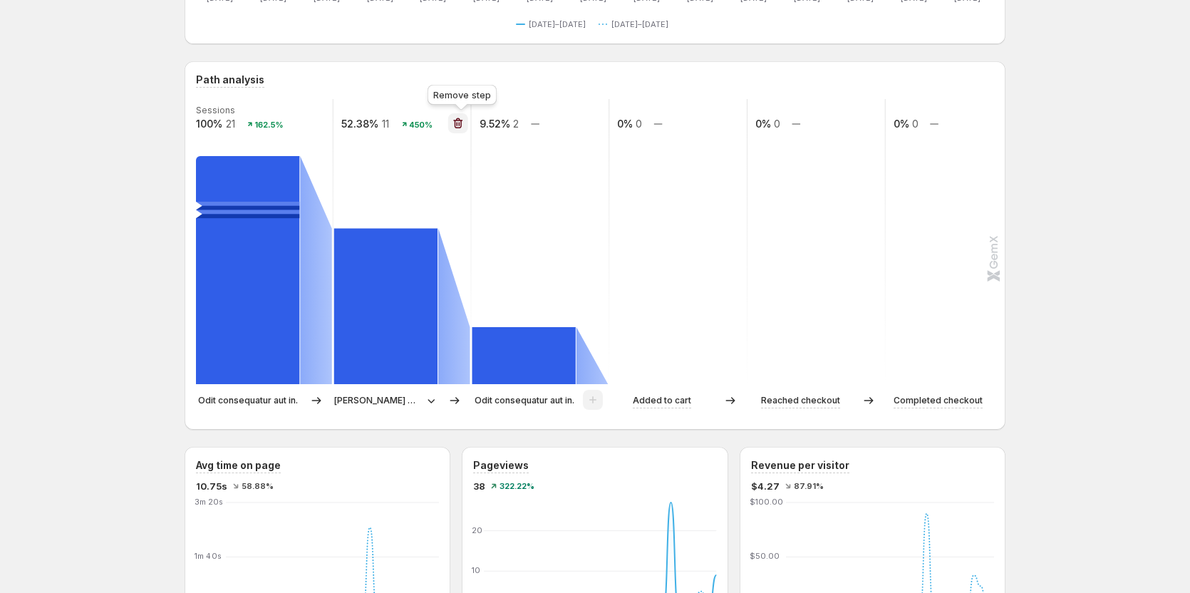
click at [461, 125] on icon "button" at bounding box center [458, 123] width 14 height 14
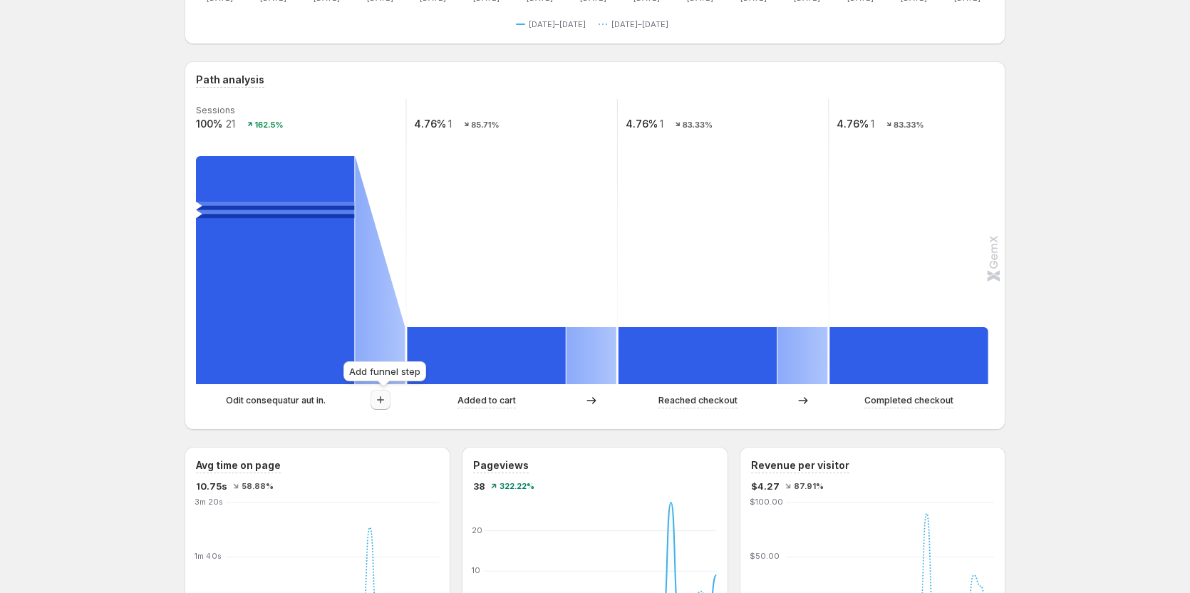
click at [385, 401] on icon "button" at bounding box center [380, 400] width 14 height 14
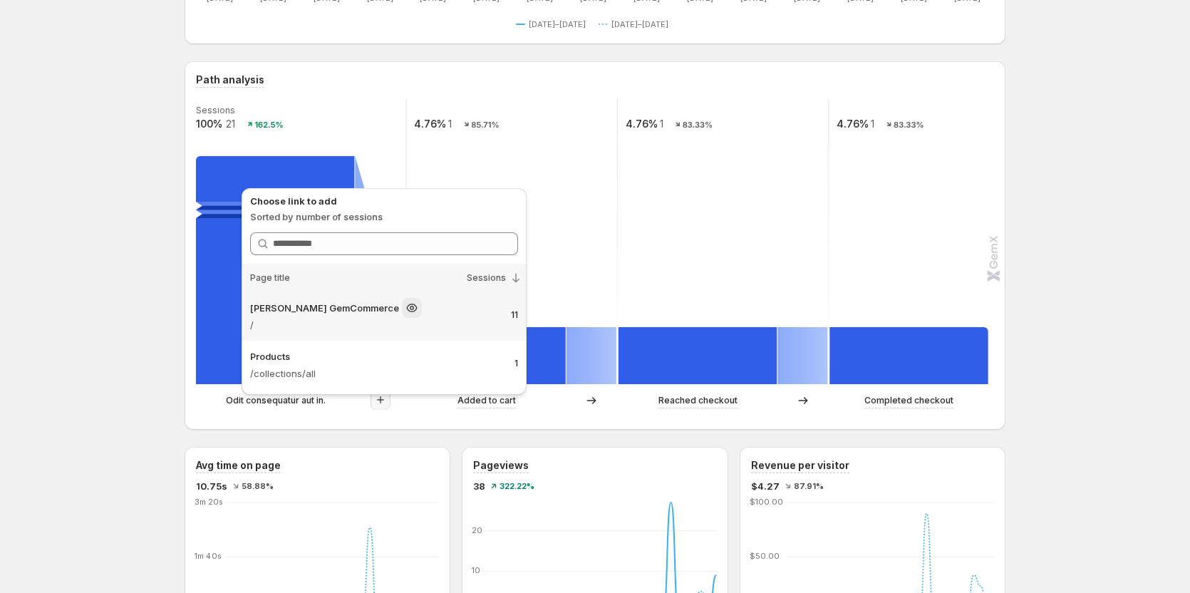
click at [452, 321] on p "/" at bounding box center [374, 325] width 249 height 14
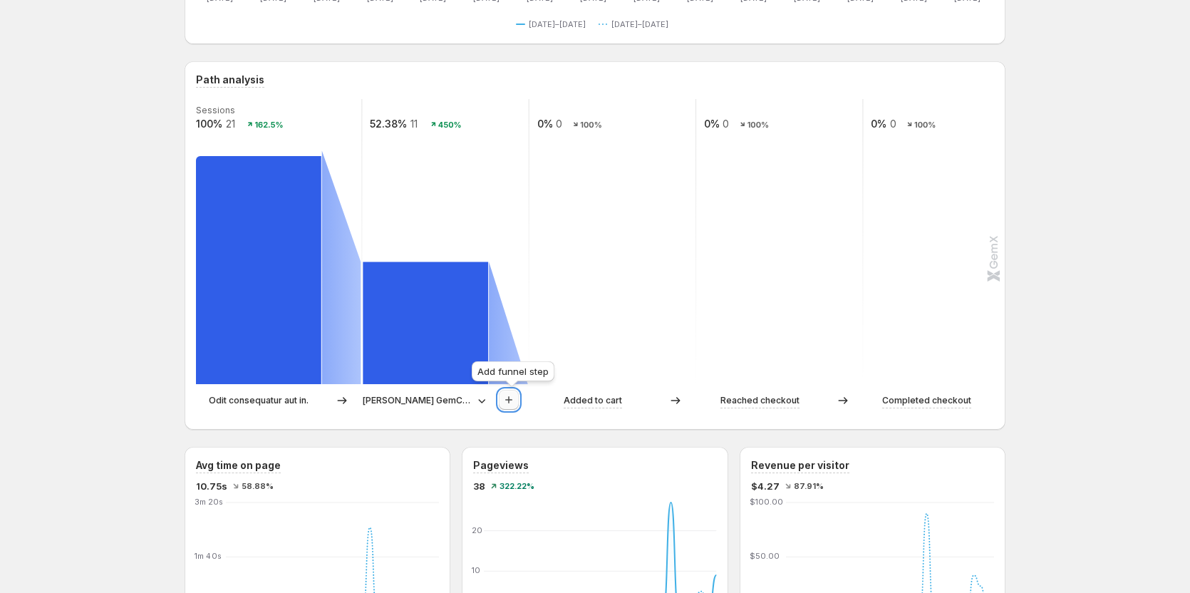
click at [506, 398] on icon "button" at bounding box center [509, 400] width 14 height 14
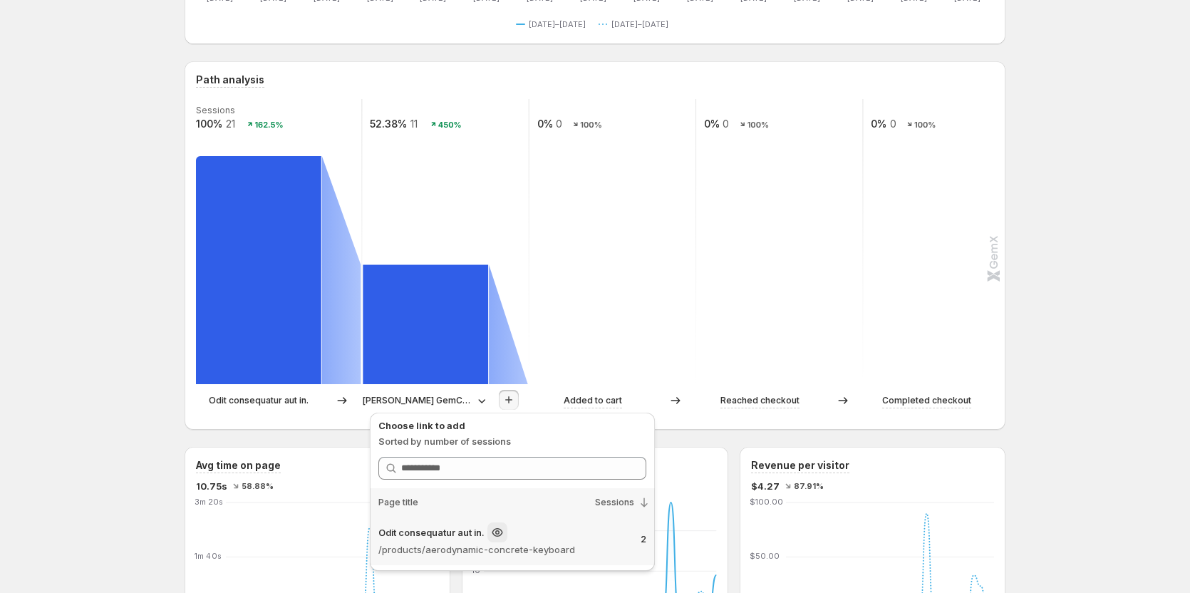
click at [569, 552] on p "/products/aerodynamic-concrete-keyboard" at bounding box center [503, 549] width 251 height 14
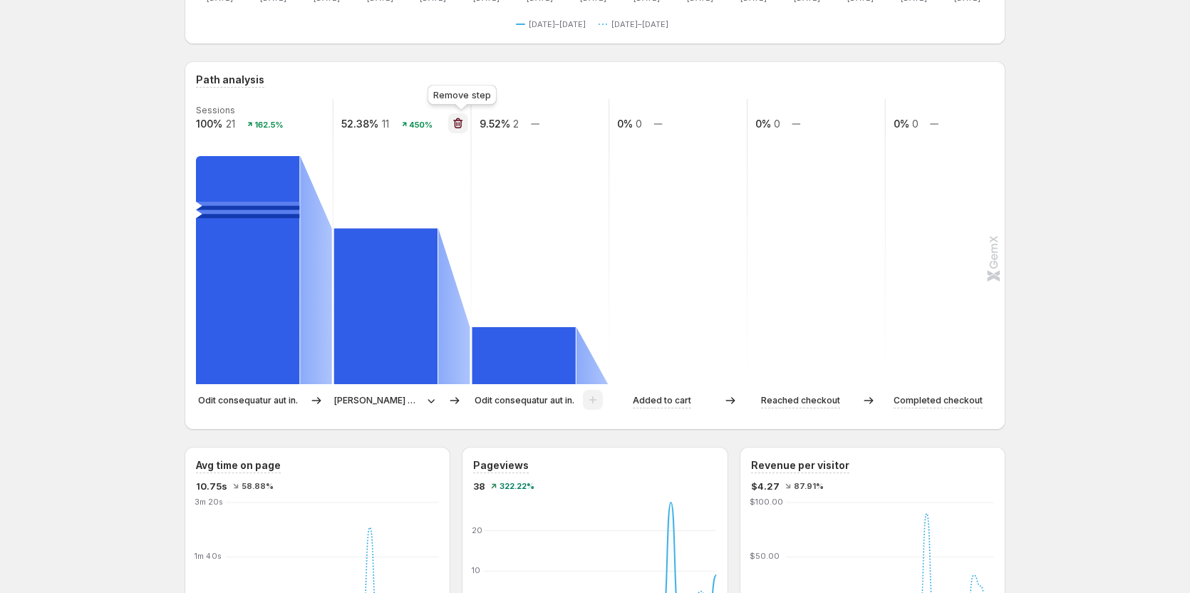
click at [459, 130] on icon "button" at bounding box center [458, 123] width 14 height 14
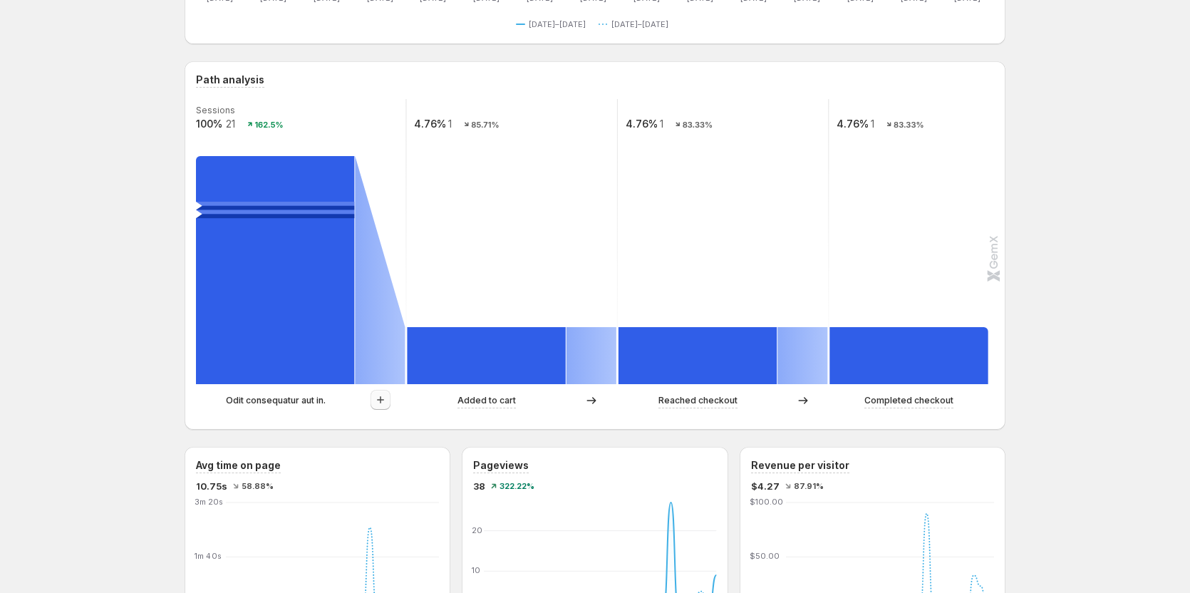
click at [392, 393] on div at bounding box center [380, 400] width 51 height 21
click at [385, 397] on icon "button" at bounding box center [380, 400] width 14 height 14
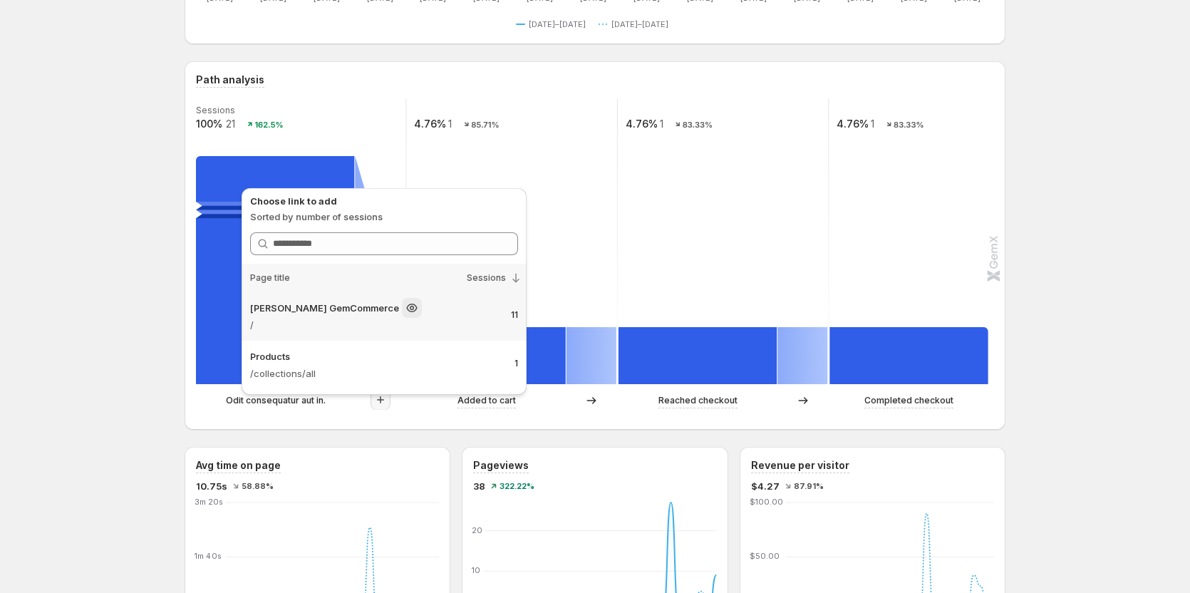
click at [430, 315] on div "[PERSON_NAME] GemCommerce" at bounding box center [374, 308] width 249 height 20
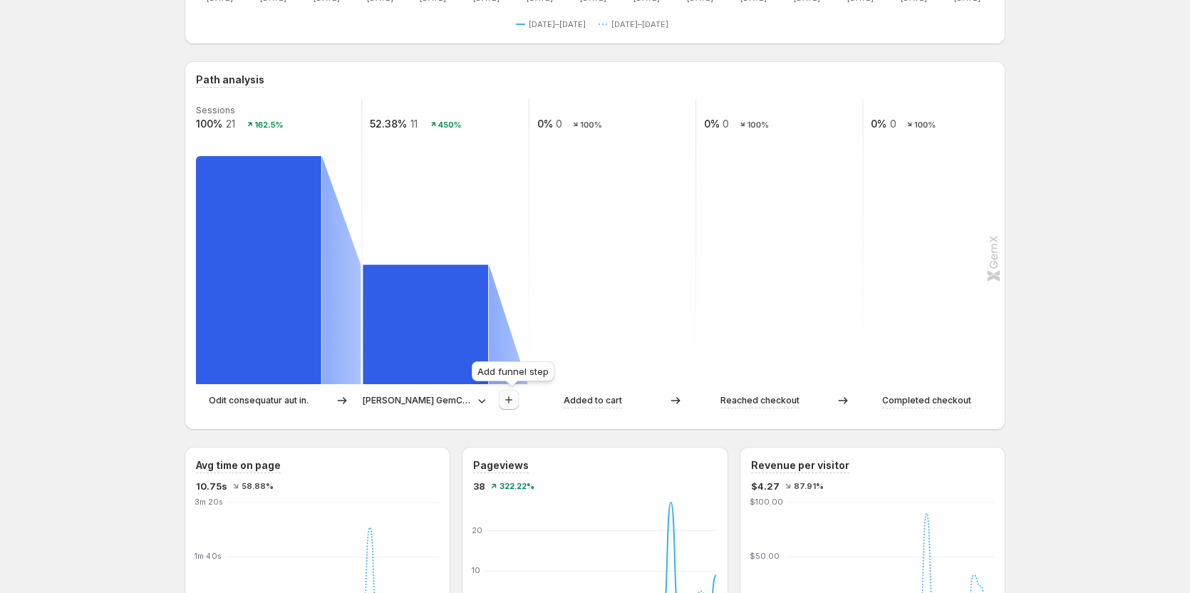
click at [510, 393] on button "button" at bounding box center [509, 400] width 20 height 20
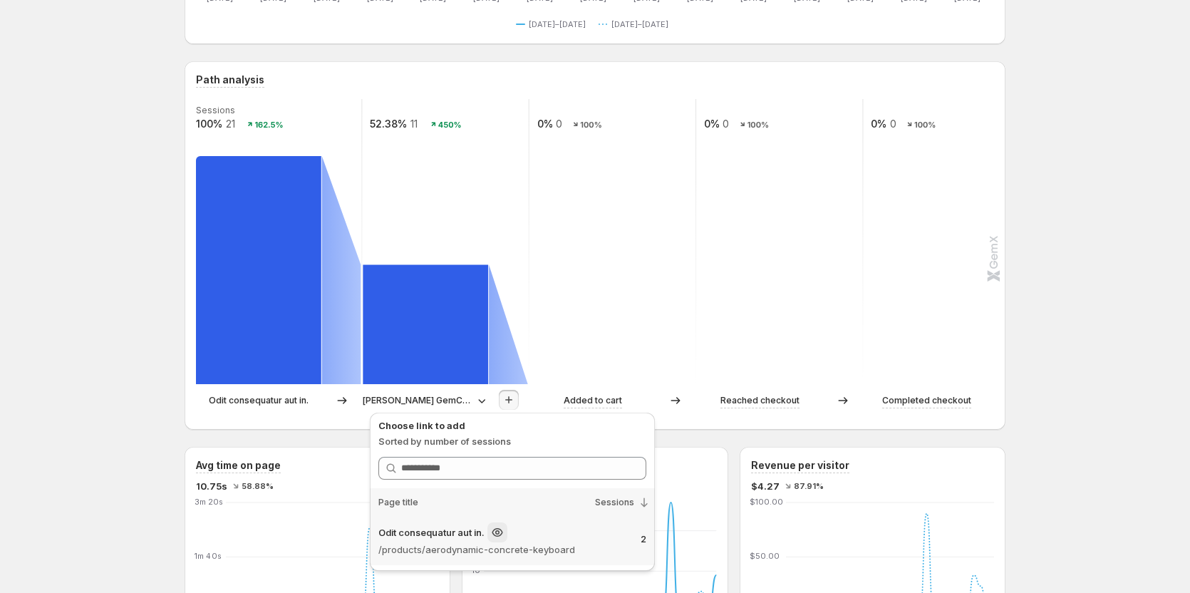
click at [502, 549] on p "/products/aerodynamic-concrete-keyboard" at bounding box center [503, 549] width 251 height 14
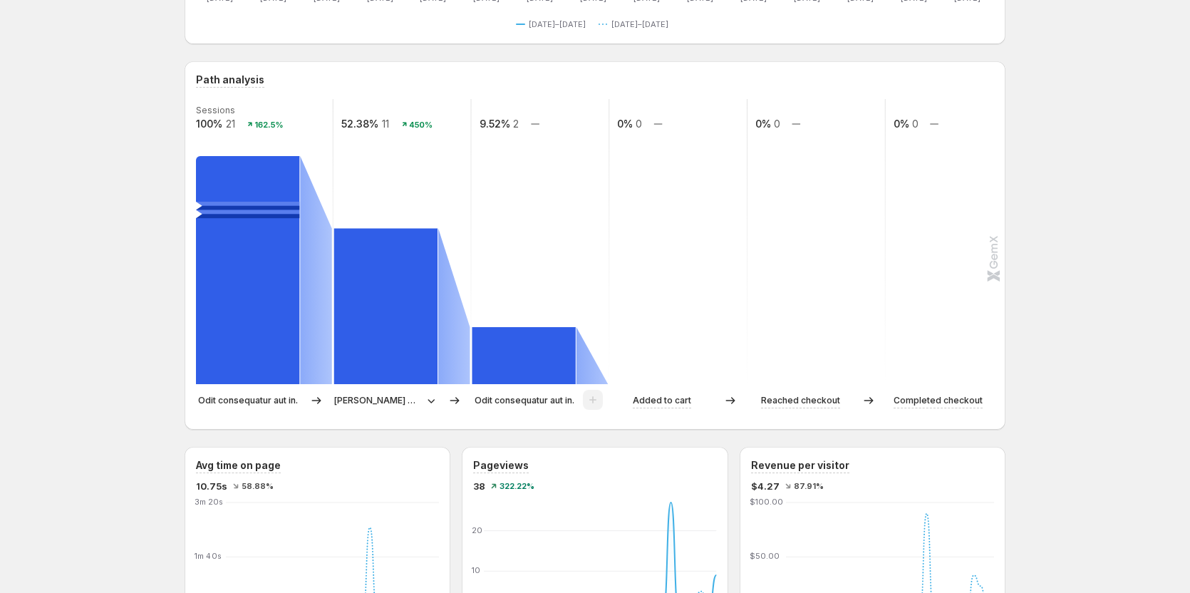
click at [382, 403] on p "[PERSON_NAME] GemCommerce" at bounding box center [377, 400] width 87 height 14
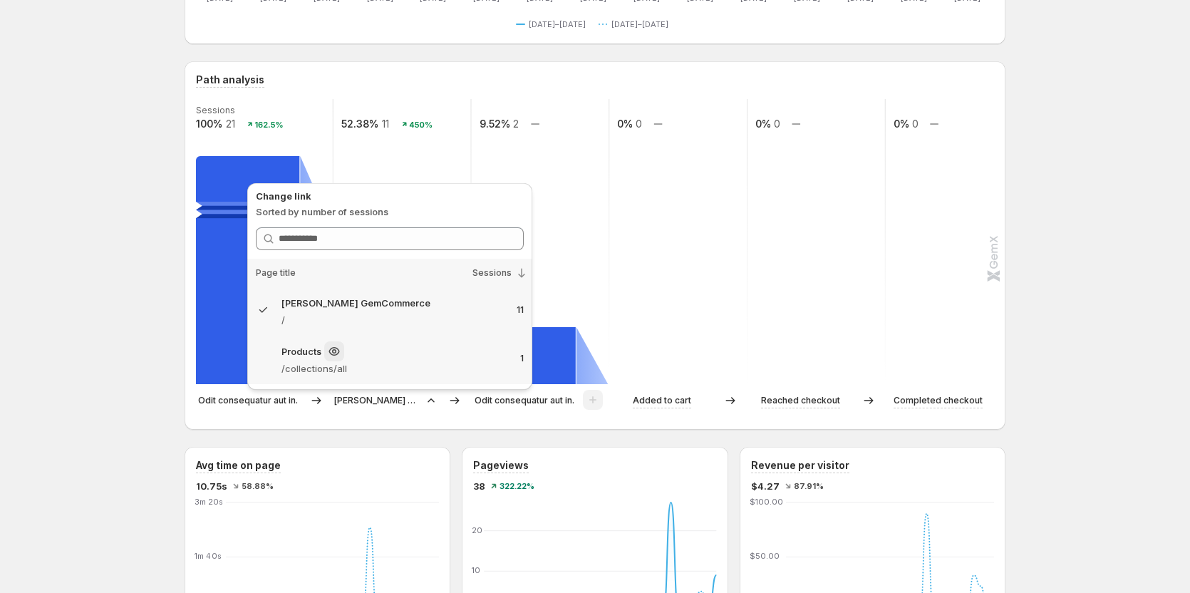
click at [393, 361] on p "/collections/all" at bounding box center [394, 368] width 227 height 14
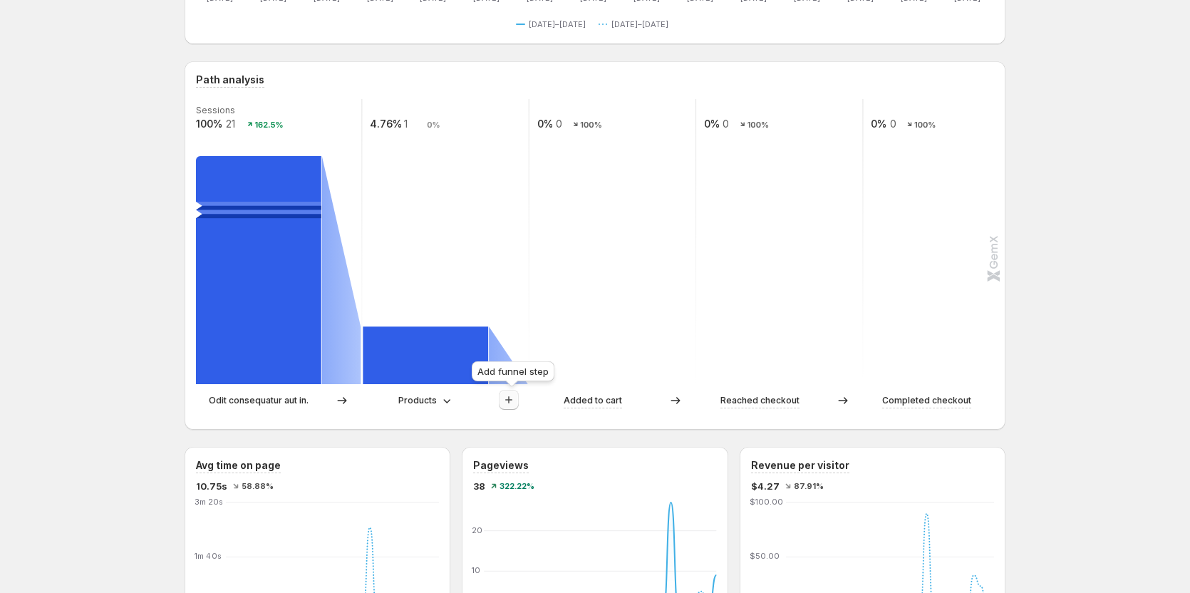
click at [513, 400] on icon "button" at bounding box center [509, 400] width 14 height 14
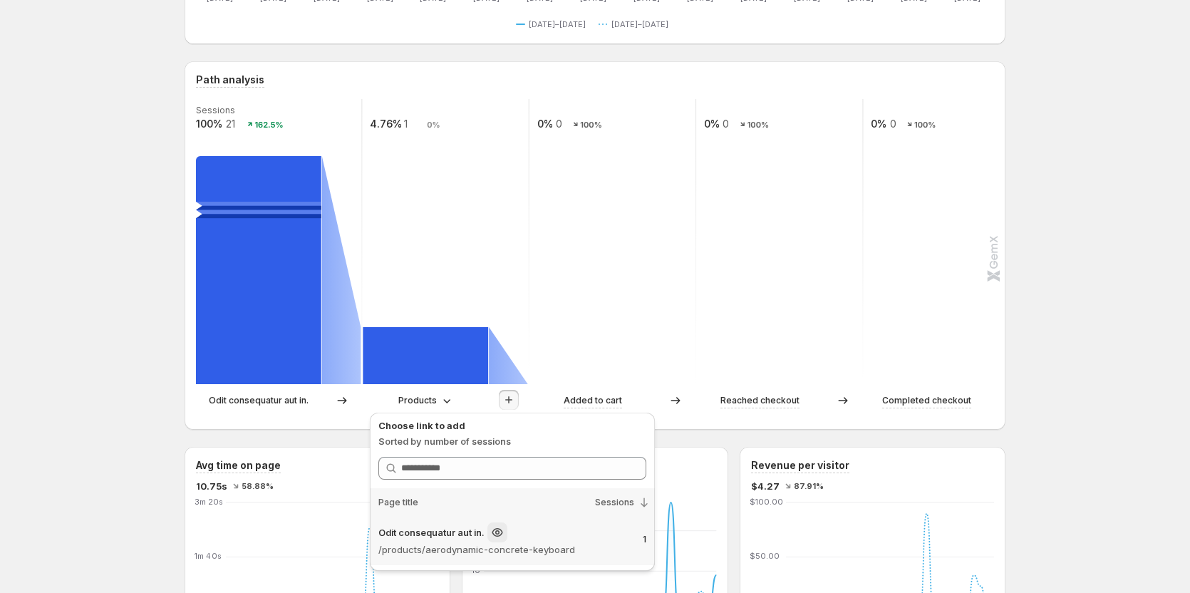
click at [603, 540] on div "Odit consequatur aut in." at bounding box center [504, 532] width 253 height 20
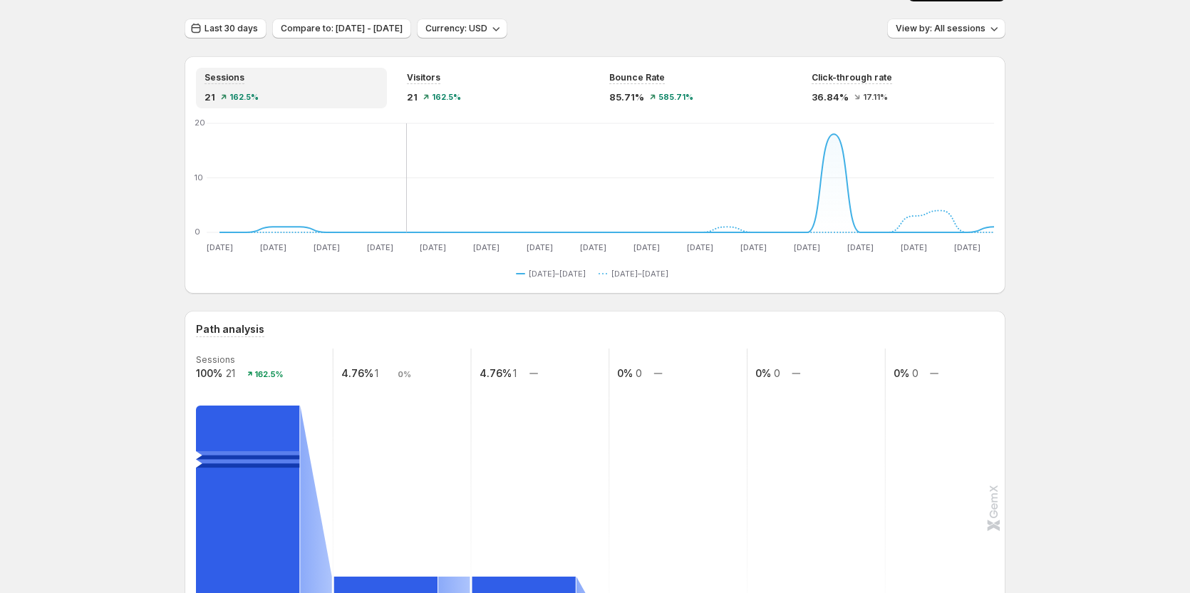
scroll to position [0, 0]
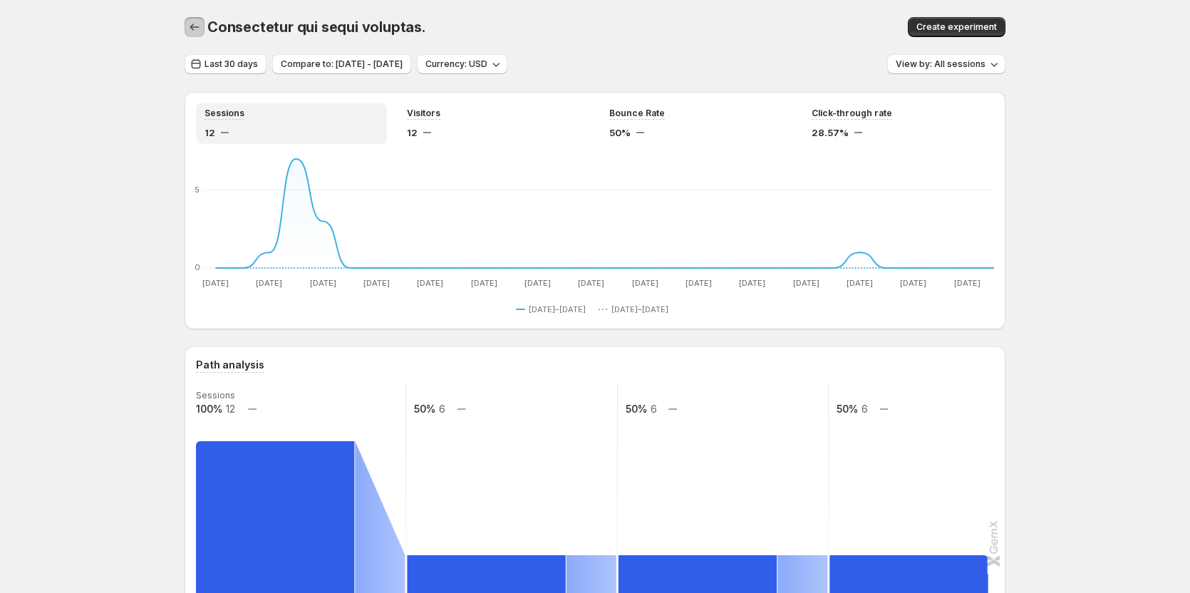
click at [192, 24] on icon "button" at bounding box center [194, 27] width 14 height 14
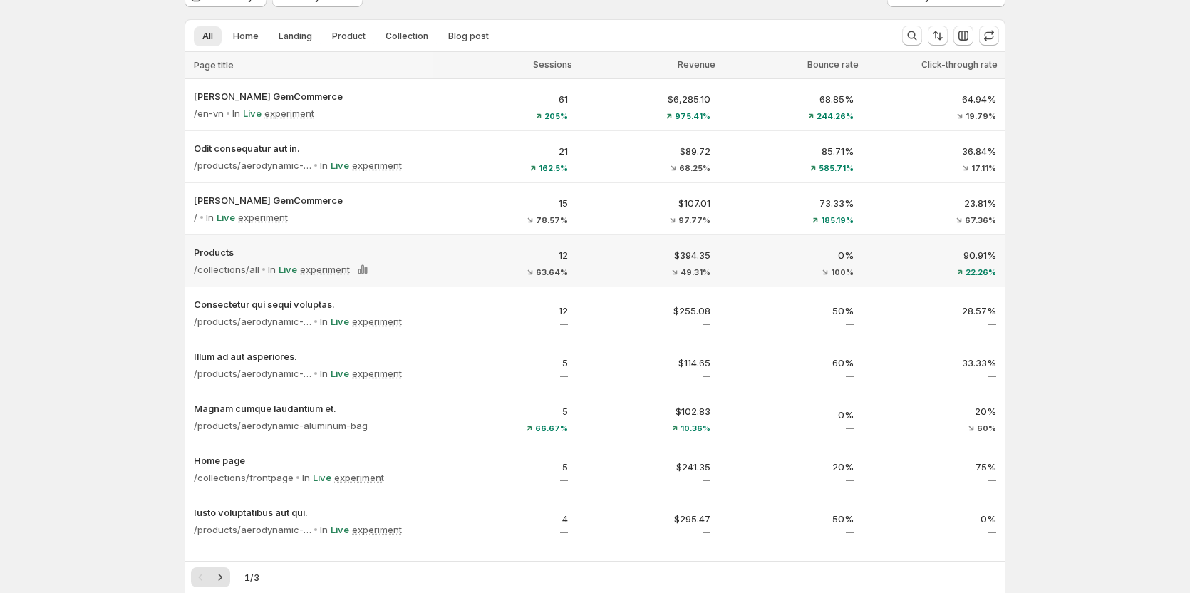
scroll to position [71, 0]
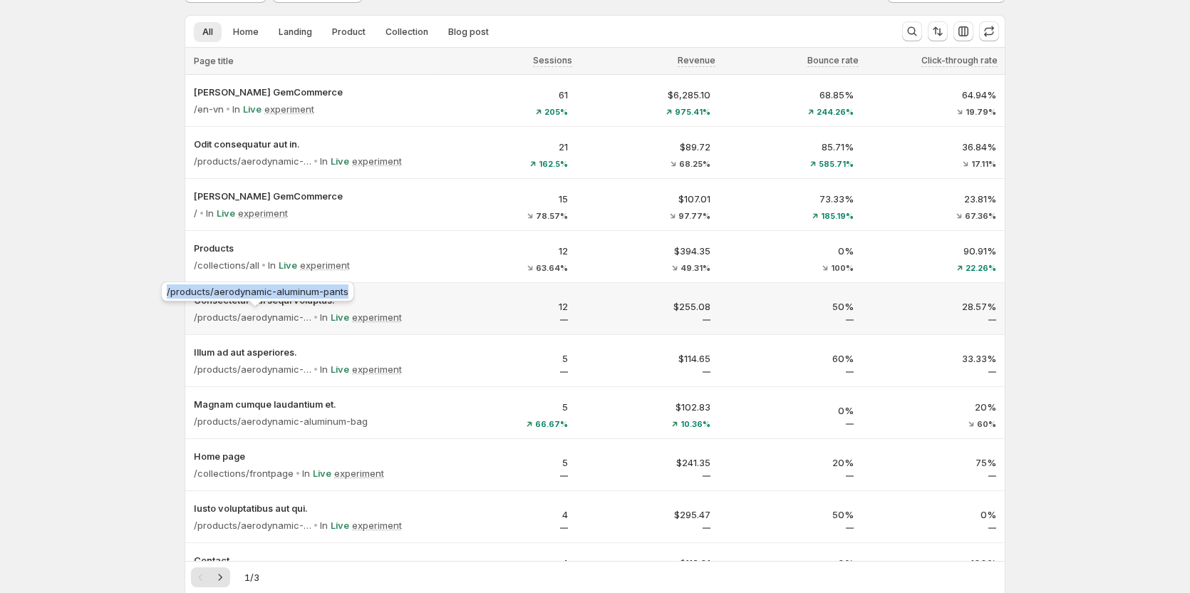
copy span "/products/aerodynamic-aluminum-pants"
drag, startPoint x: 346, startPoint y: 292, endPoint x: 167, endPoint y: 293, distance: 179.6
click at [167, 293] on div "/products/aerodynamic-aluminum-pants" at bounding box center [257, 294] width 199 height 31
click at [120, 210] on div "Analytics. This page is ready Analytics Last 30 days Currency: USD View by: All…" at bounding box center [595, 576] width 1190 height 1295
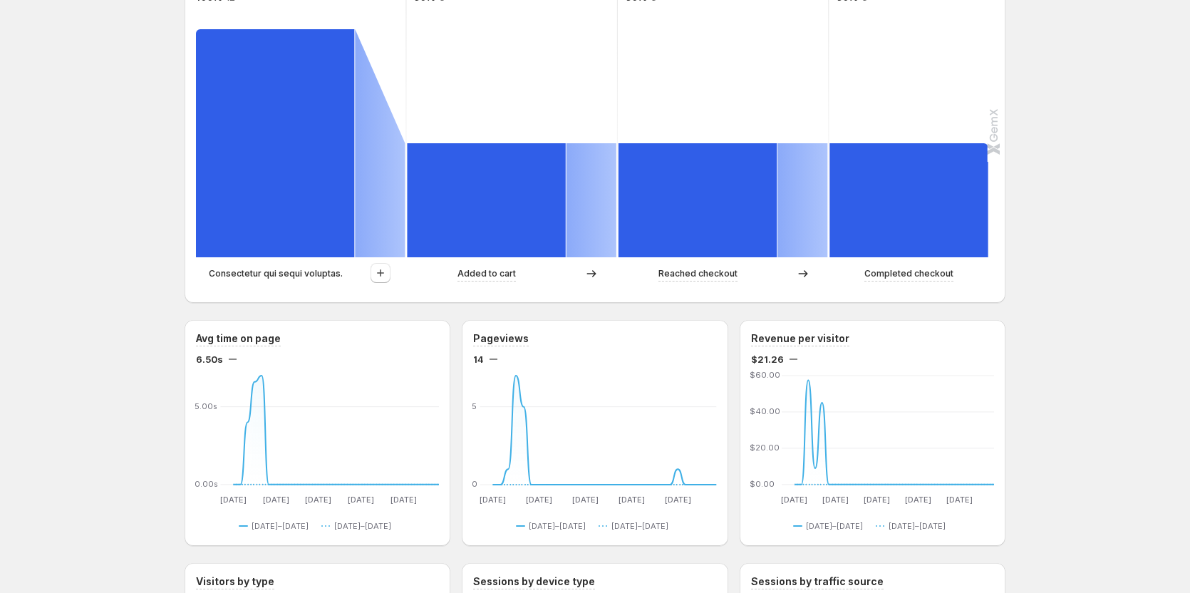
scroll to position [428, 0]
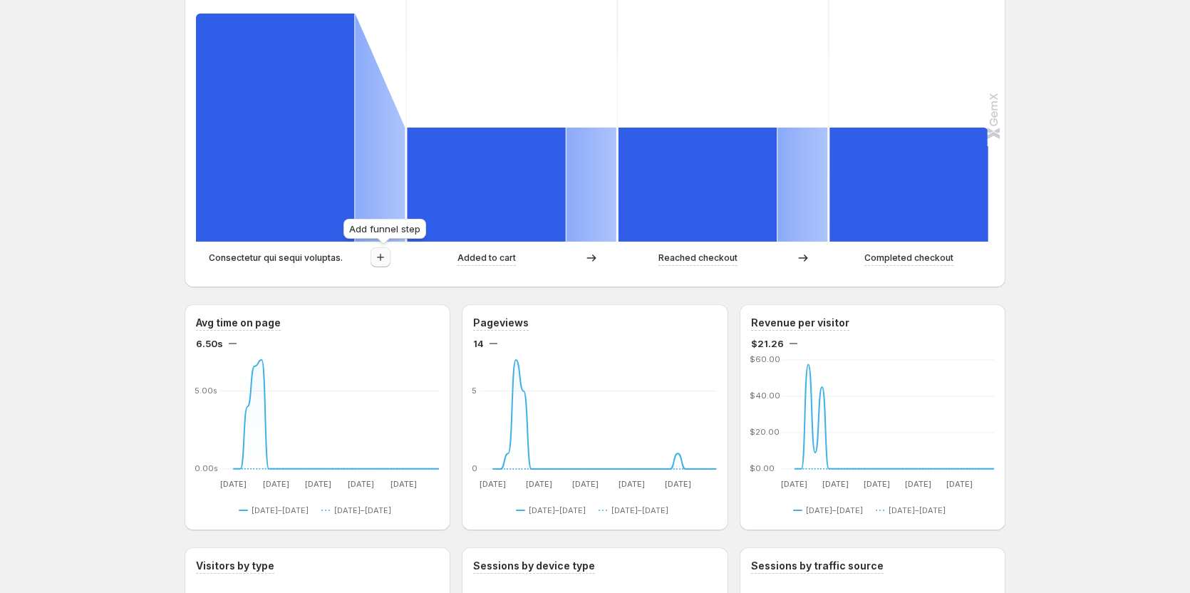
click at [386, 262] on icon "button" at bounding box center [380, 257] width 14 height 14
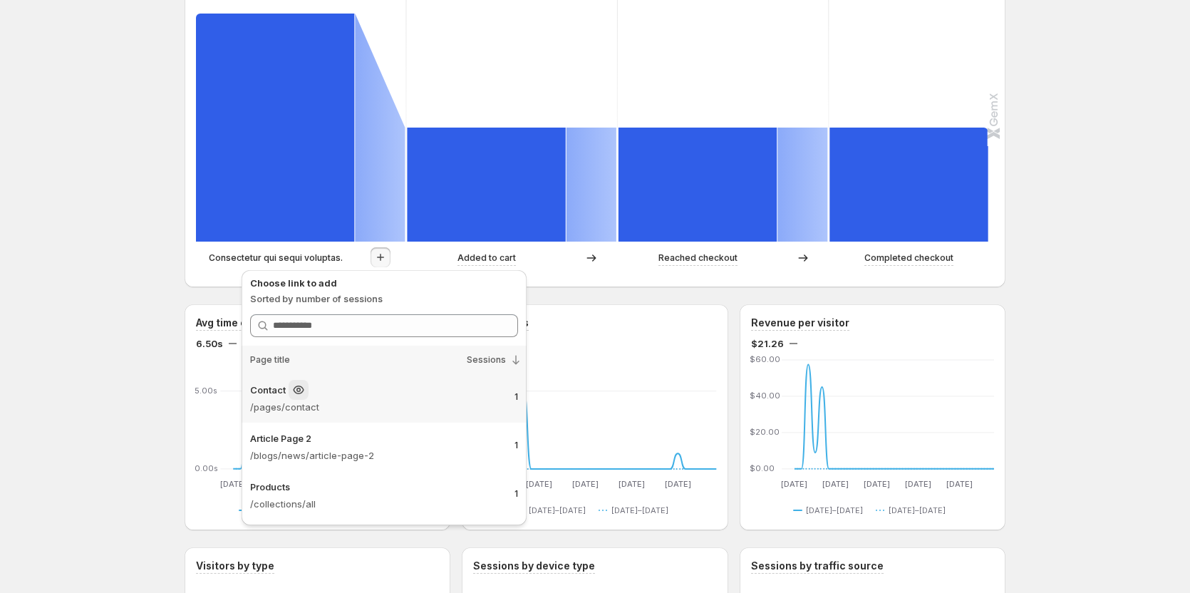
click at [376, 398] on div "Contact" at bounding box center [376, 390] width 253 height 20
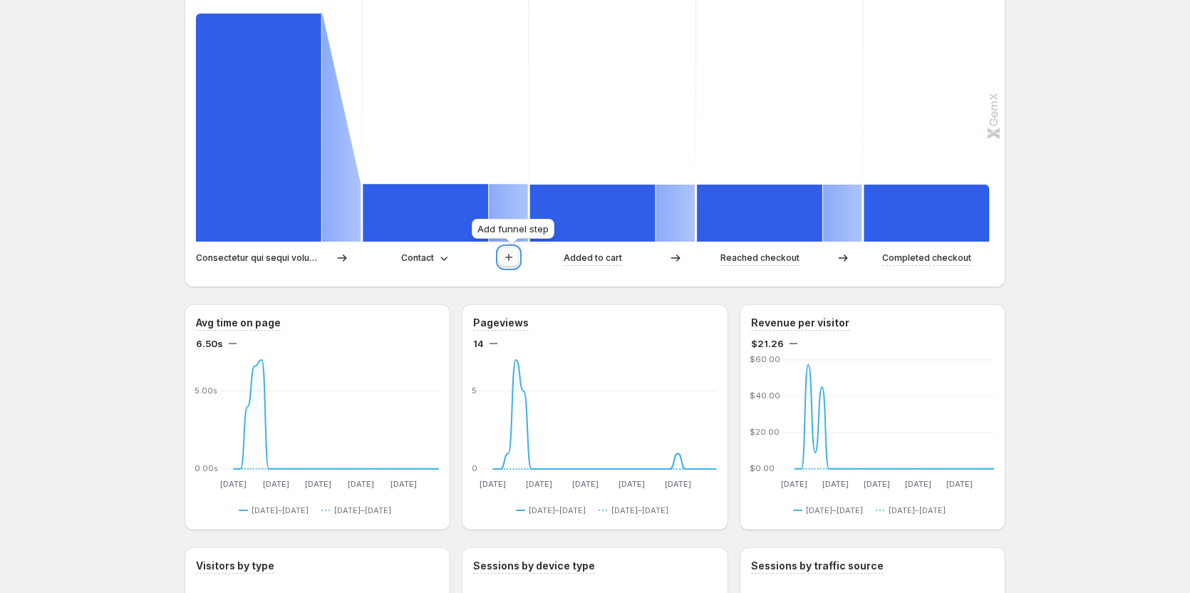
click at [512, 258] on icon "button" at bounding box center [508, 257] width 7 height 7
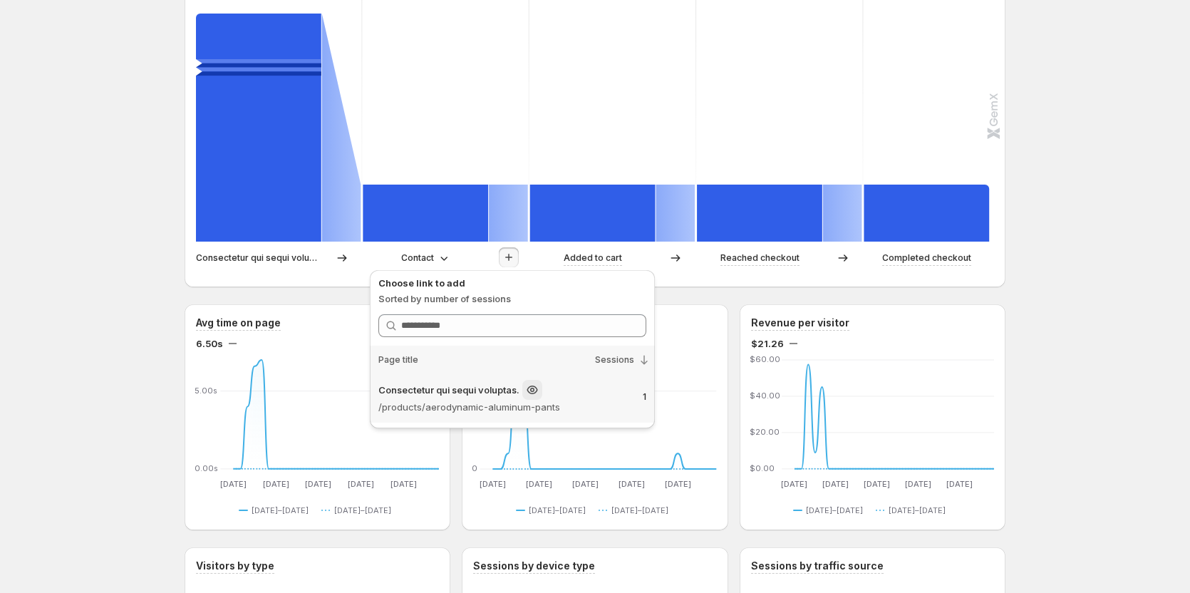
click at [549, 402] on p "/products/aerodynamic-aluminum-pants" at bounding box center [504, 407] width 253 height 14
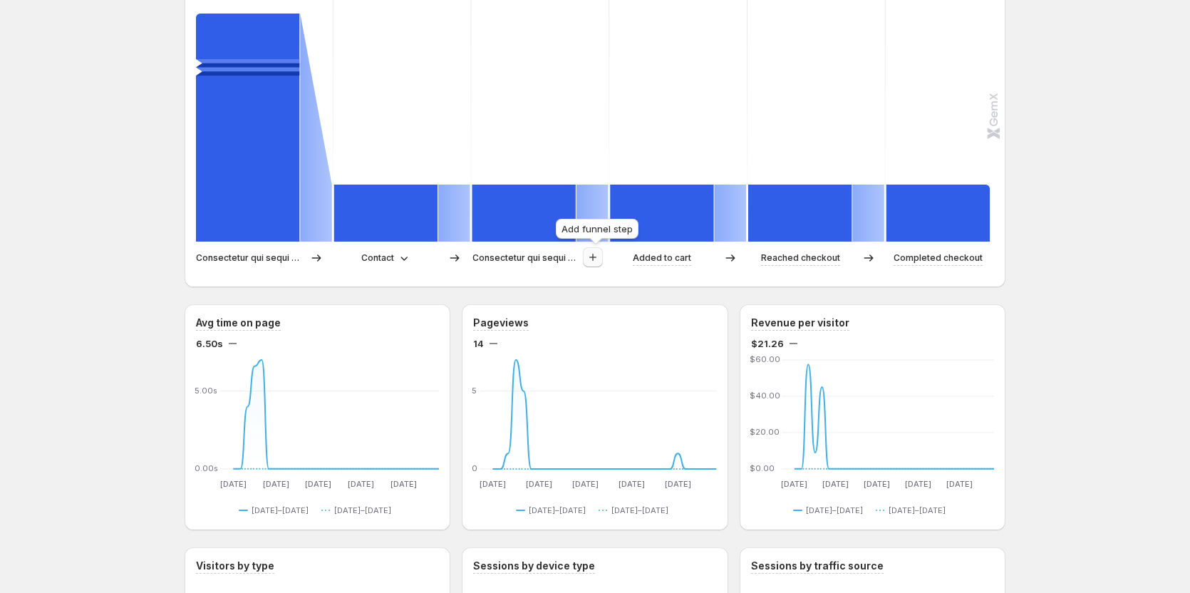
click at [594, 259] on icon "button" at bounding box center [593, 257] width 14 height 14
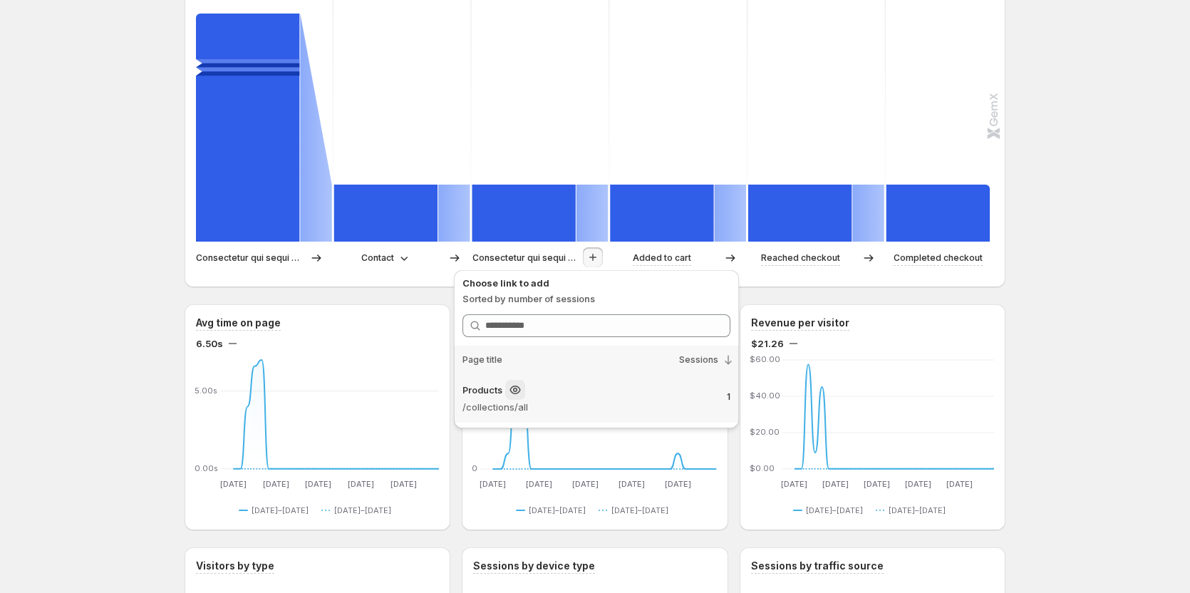
click at [594, 406] on p "/collections/all" at bounding box center [588, 407] width 253 height 14
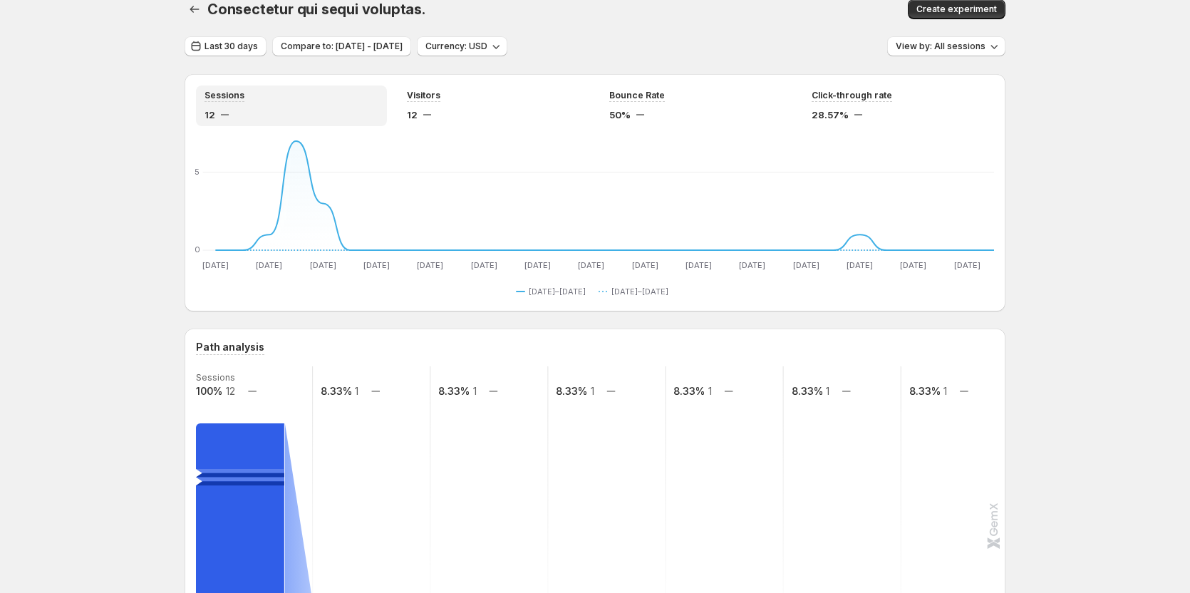
scroll to position [0, 0]
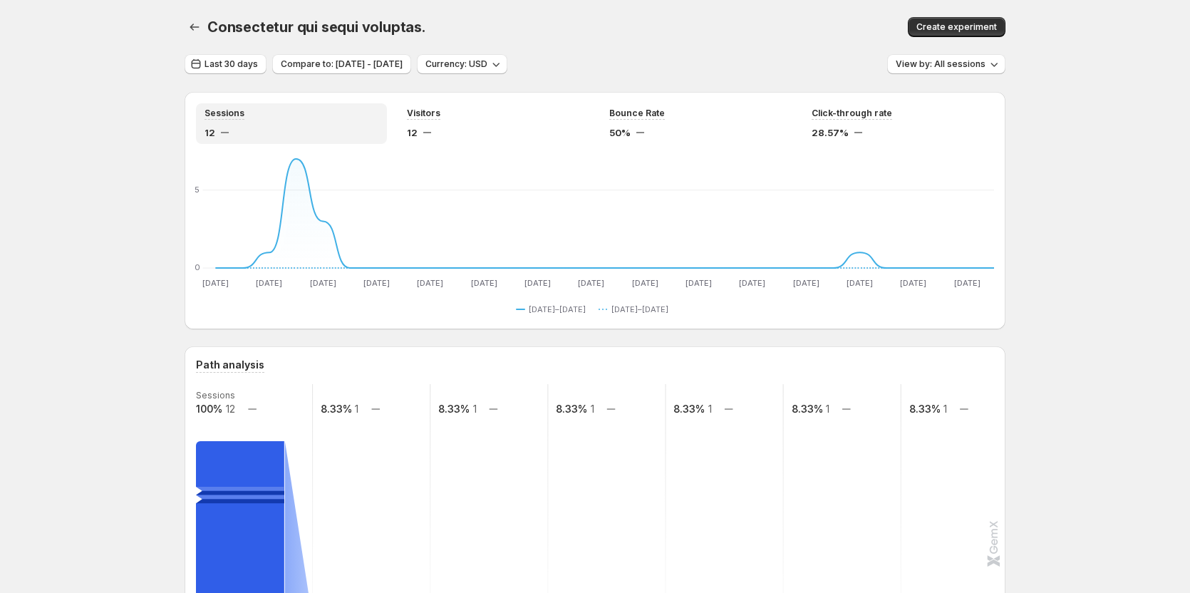
drag, startPoint x: 88, startPoint y: 147, endPoint x: 111, endPoint y: 152, distance: 23.5
